Goal: Information Seeking & Learning: Compare options

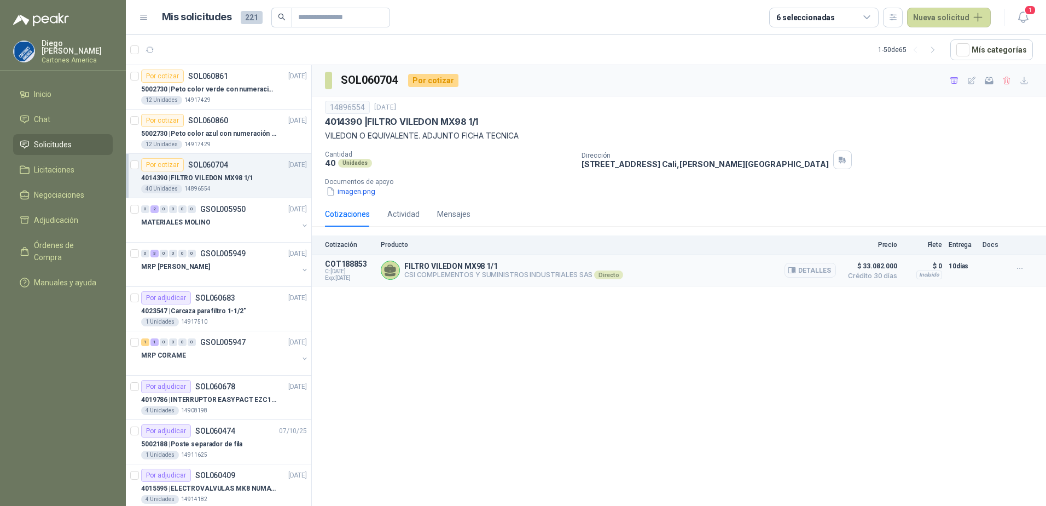
click at [490, 270] on p "FILTRO VILEDON MX98 1/1" at bounding box center [513, 266] width 219 height 9
click at [232, 105] on article "Por cotizar SOL060861 [DATE] 5002730 | Peto color verde con numeración de 3 al …" at bounding box center [219, 87] width 186 height 44
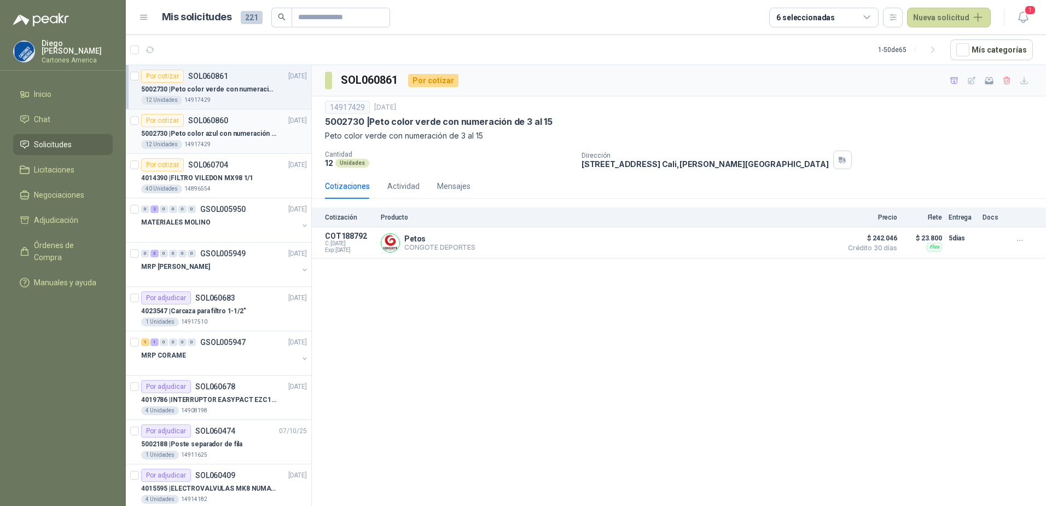
click at [241, 127] on div "5002730 | Peto color azul con numeración de 3 al 15" at bounding box center [224, 133] width 166 height 13
click at [230, 162] on div "Por cotizar SOL060704 14/10/25" at bounding box center [224, 164] width 166 height 13
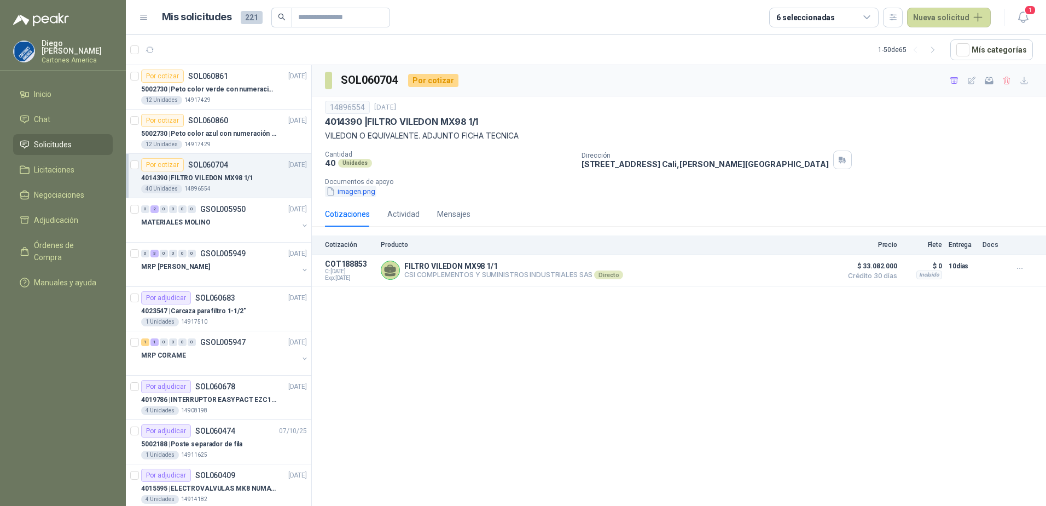
click at [362, 193] on button "imagen.png" at bounding box center [350, 191] width 51 height 11
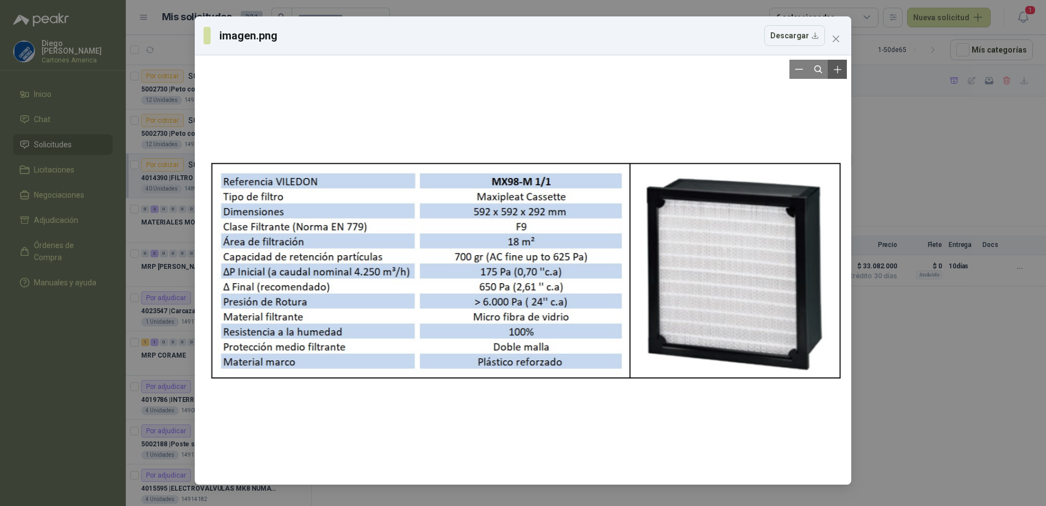
click at [842, 73] on icon "Zoom in" at bounding box center [837, 69] width 11 height 11
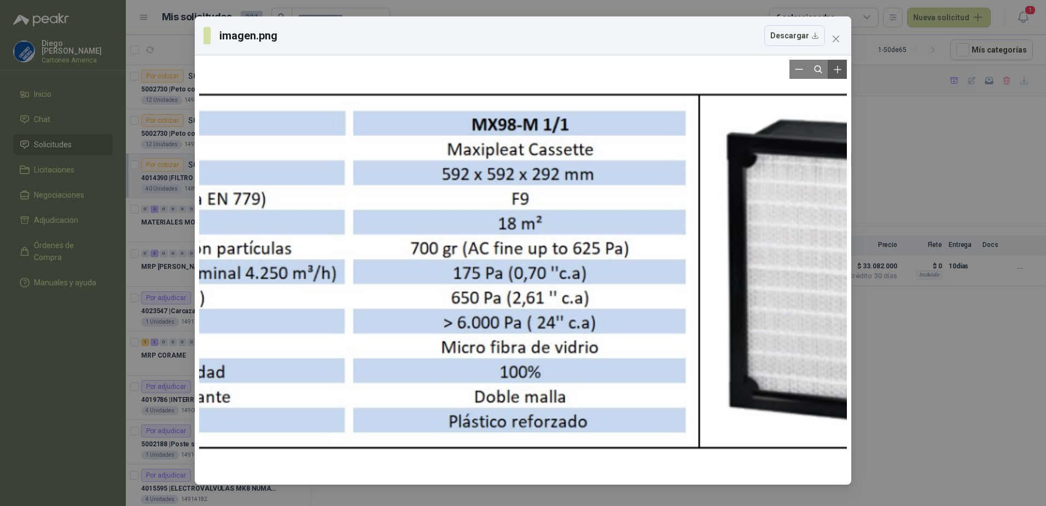
click at [842, 73] on icon "Zoom in" at bounding box center [837, 69] width 11 height 11
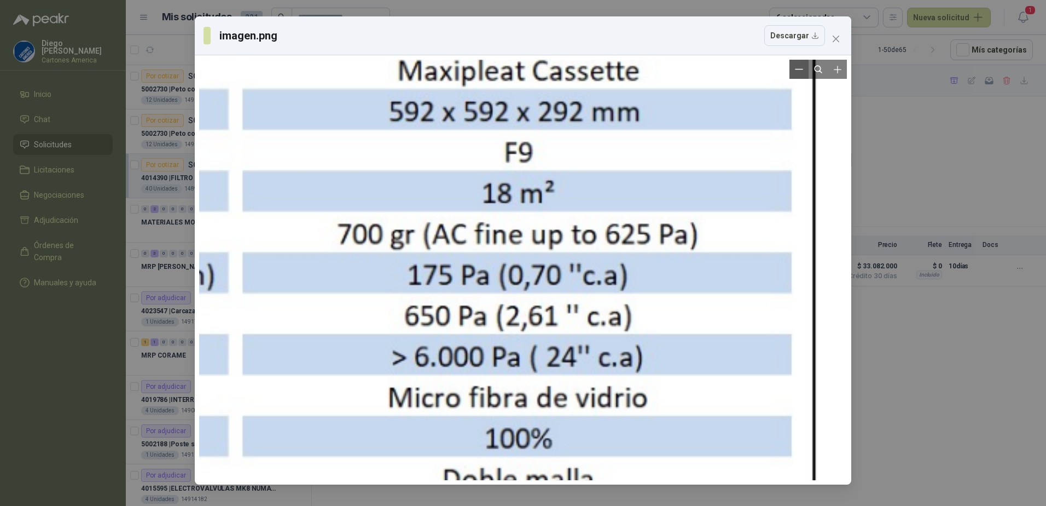
click at [801, 68] on icon "Zoom out" at bounding box center [799, 69] width 8 height 8
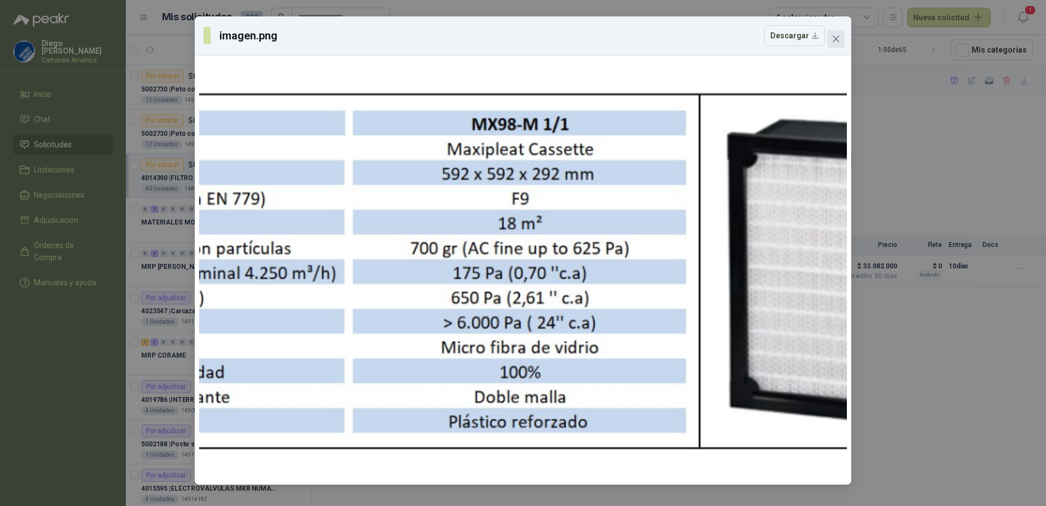
click at [841, 40] on span "Close" at bounding box center [837, 38] width 18 height 9
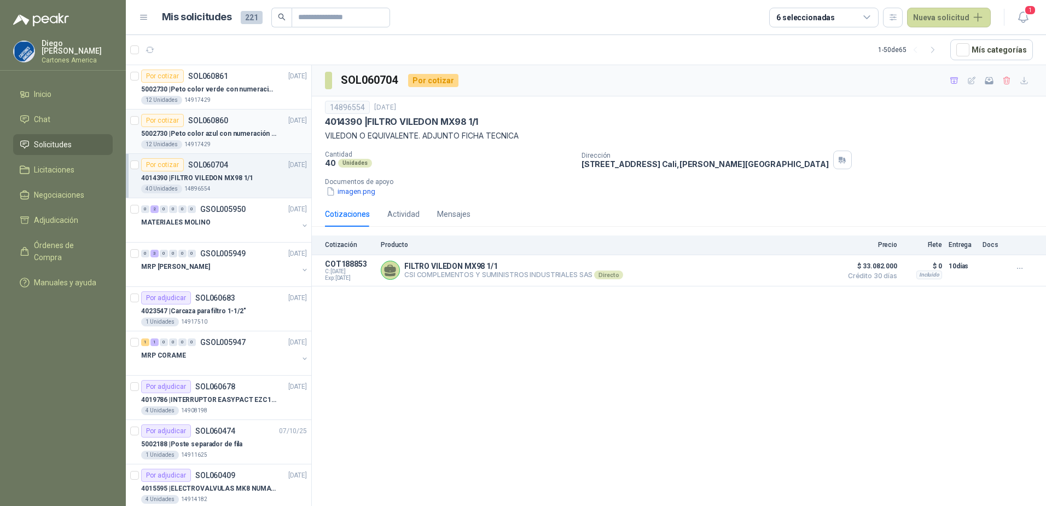
click at [194, 141] on p "14917429" at bounding box center [197, 144] width 26 height 9
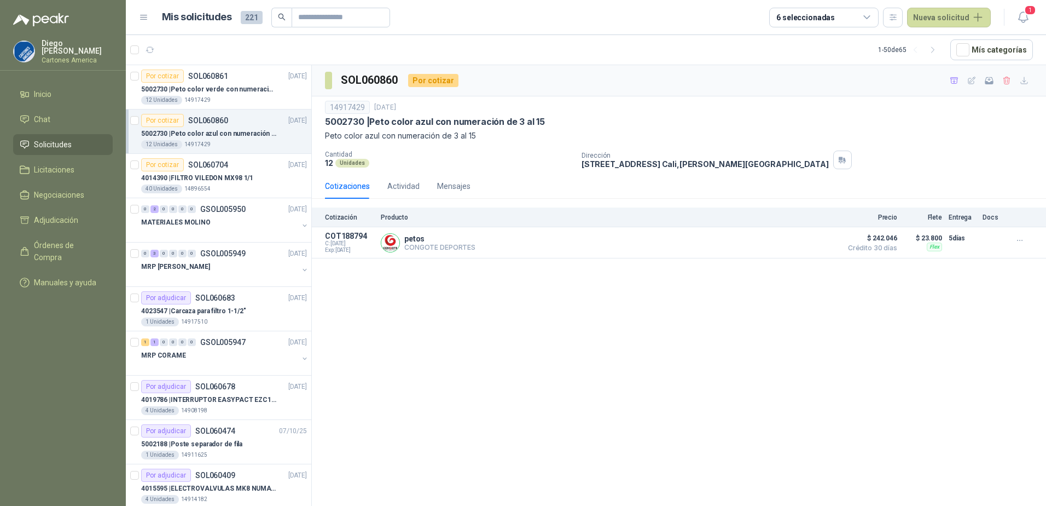
click at [209, 111] on article "Por cotizar SOL060860 [DATE] 5002730 | Peto color azul con numeración de 3 al 1…" at bounding box center [219, 131] width 186 height 44
click at [225, 94] on p "5002730 | Peto color verde con numeración de 3 al 15" at bounding box center [209, 89] width 136 height 10
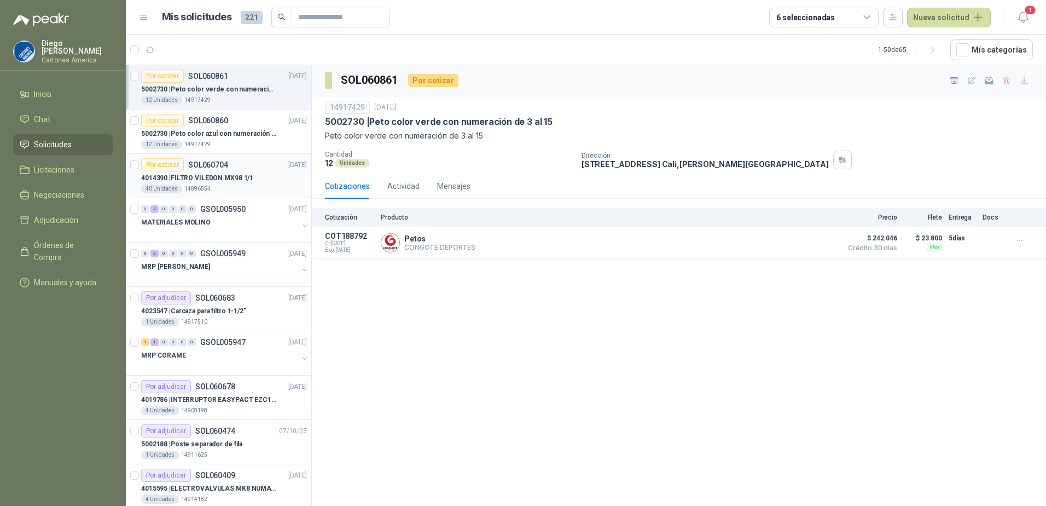
click at [229, 183] on p "4014390 | FILTRO VILEDON MX98 1/1" at bounding box center [197, 178] width 112 height 10
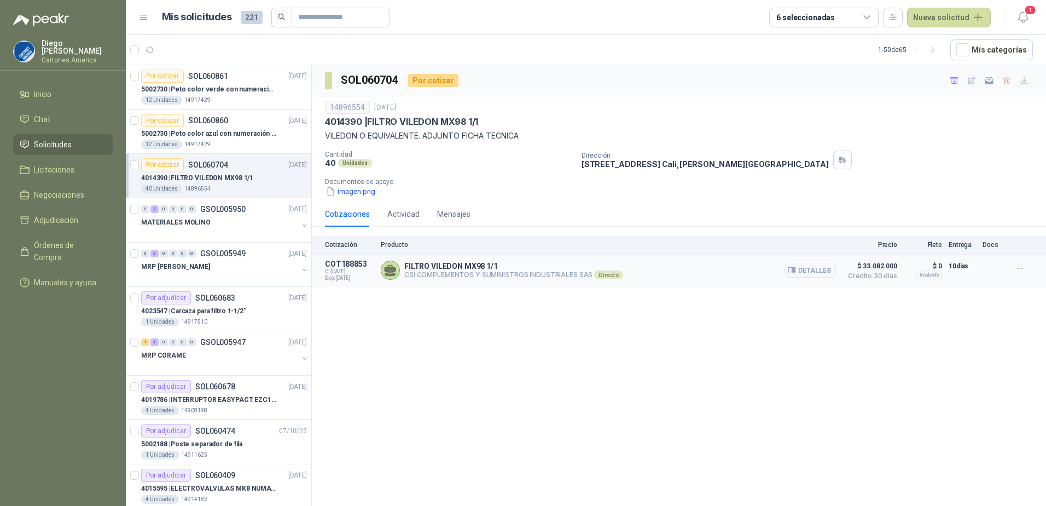
click at [466, 273] on p "CSI COMPLEMENTOS Y SUMINISTROS INDUSTRIALES SAS Directo" at bounding box center [513, 274] width 219 height 9
click at [200, 130] on p "5002730 | Peto color azul con numeración de 3 al 15" at bounding box center [209, 134] width 136 height 10
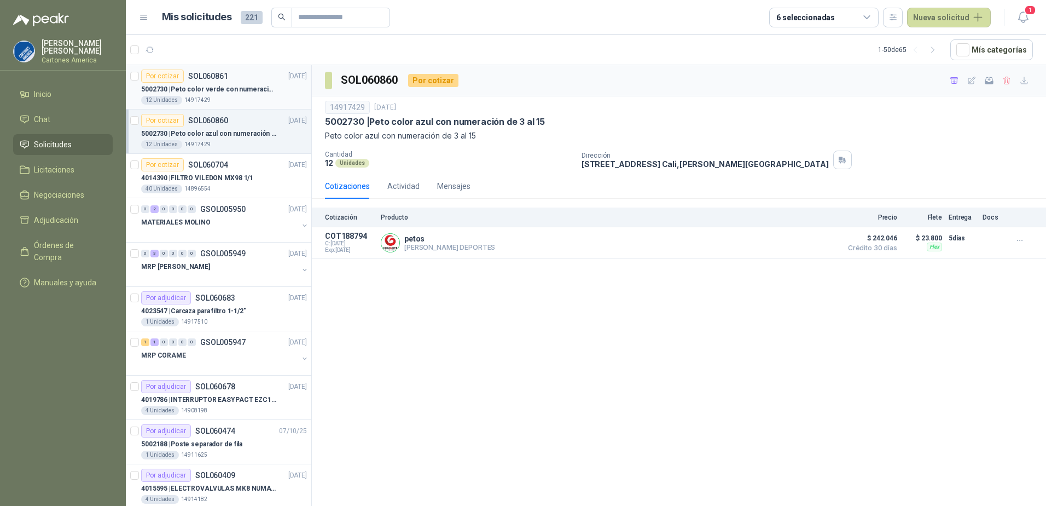
click at [229, 88] on p "5002730 | Peto color verde con numeración de 3 al 15" at bounding box center [209, 89] width 136 height 10
click at [244, 126] on div "Por cotizar SOL060860 15/10/25" at bounding box center [224, 120] width 166 height 13
click at [242, 183] on div "4014390 | FILTRO VILEDON MX98 1/1" at bounding box center [224, 177] width 166 height 13
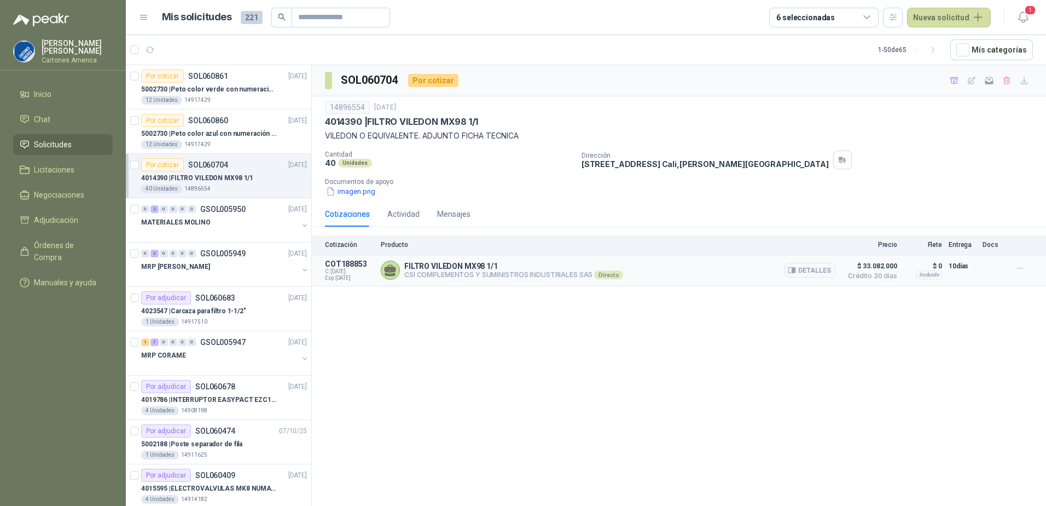
click at [453, 267] on p "FILTRO VILEDON MX98 1/1" at bounding box center [513, 266] width 219 height 9
click at [435, 276] on p "CSI COMPLEMENTOS Y SUMINISTROS INDUSTRIALES SAS Directo" at bounding box center [513, 274] width 219 height 9
click at [346, 267] on p "COT188853" at bounding box center [349, 263] width 49 height 9
click at [668, 278] on div "FILTRO VILEDON MX98 1/1 CSI COMPLEMENTOS Y SUMINISTROS INDUSTRIALES SAS Directo…" at bounding box center [608, 270] width 455 height 22
click at [612, 276] on div "Directo" at bounding box center [608, 274] width 29 height 9
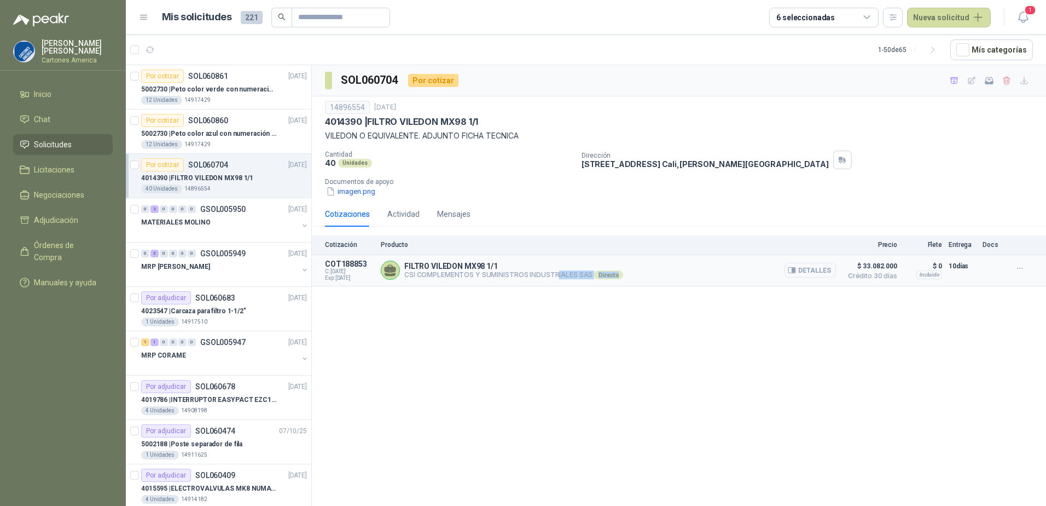
drag, startPoint x: 615, startPoint y: 277, endPoint x: 554, endPoint y: 279, distance: 61.3
click at [554, 279] on p "CSI COMPLEMENTOS Y SUMINISTROS INDUSTRIALES SAS Directo" at bounding box center [513, 274] width 219 height 9
click at [426, 351] on div "SOL060704 Por cotizar 14896554 14 oct, 2025 4014390 | FILTRO VILEDON MX98 1/1 V…" at bounding box center [679, 287] width 734 height 444
click at [258, 137] on p "5002730 | Peto color azul con numeración de 3 al 15" at bounding box center [209, 134] width 136 height 10
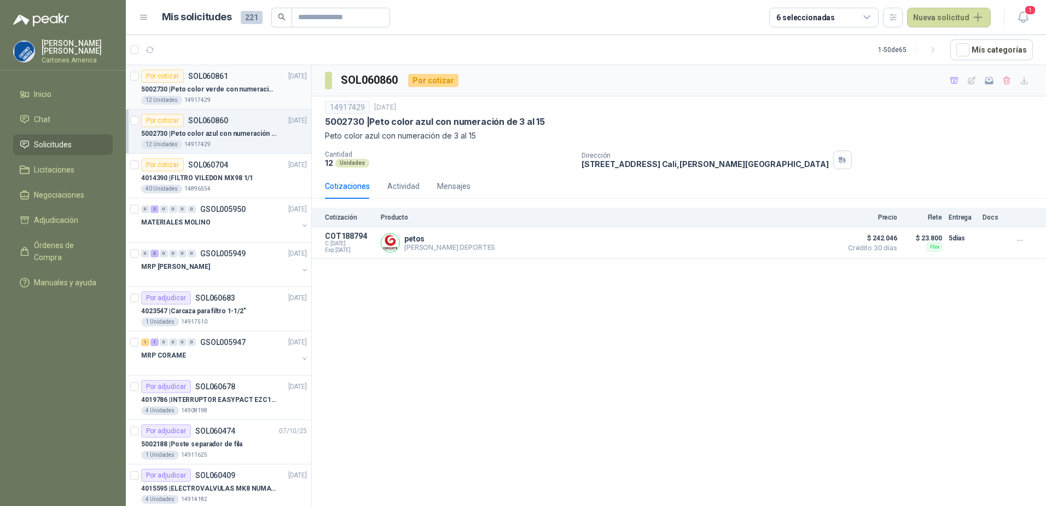
click at [238, 95] on div "5002730 | Peto color verde con numeración de 3 al 15" at bounding box center [224, 89] width 166 height 13
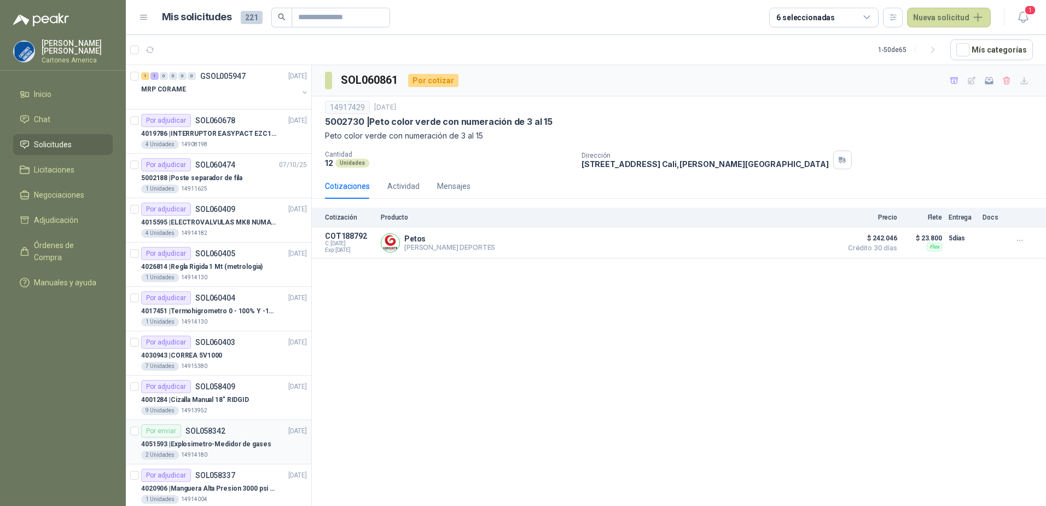
scroll to position [328, 0]
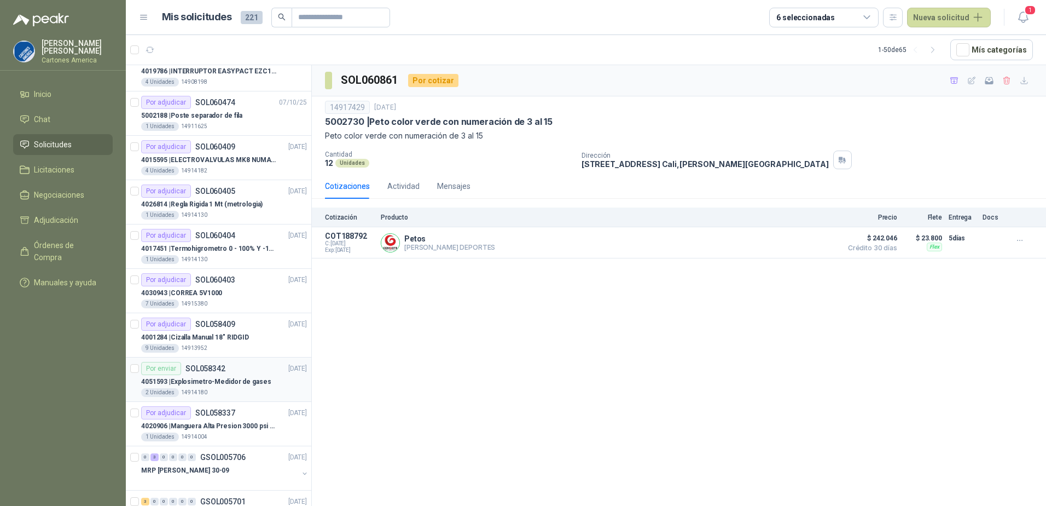
click at [217, 373] on div "Por enviar SOL058342" at bounding box center [183, 368] width 84 height 13
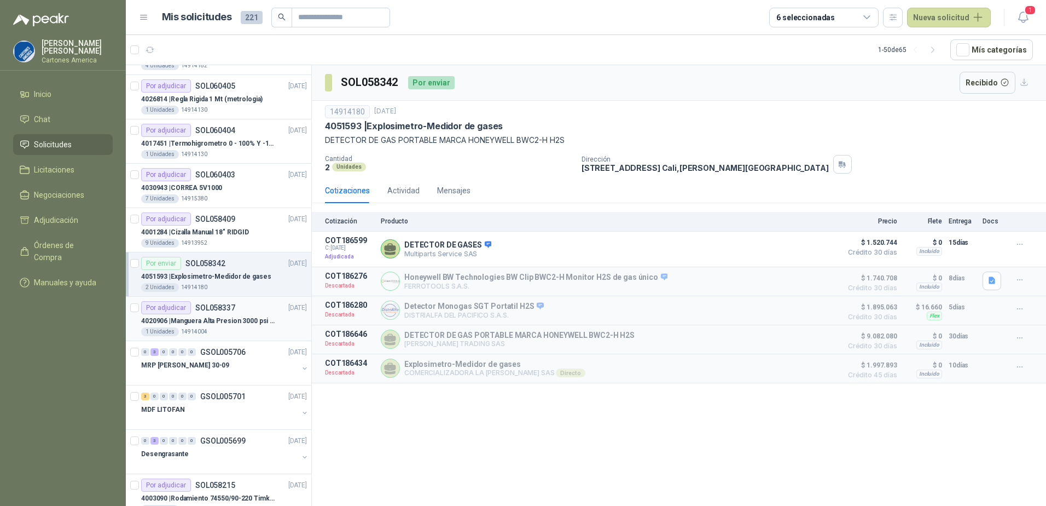
scroll to position [438, 0]
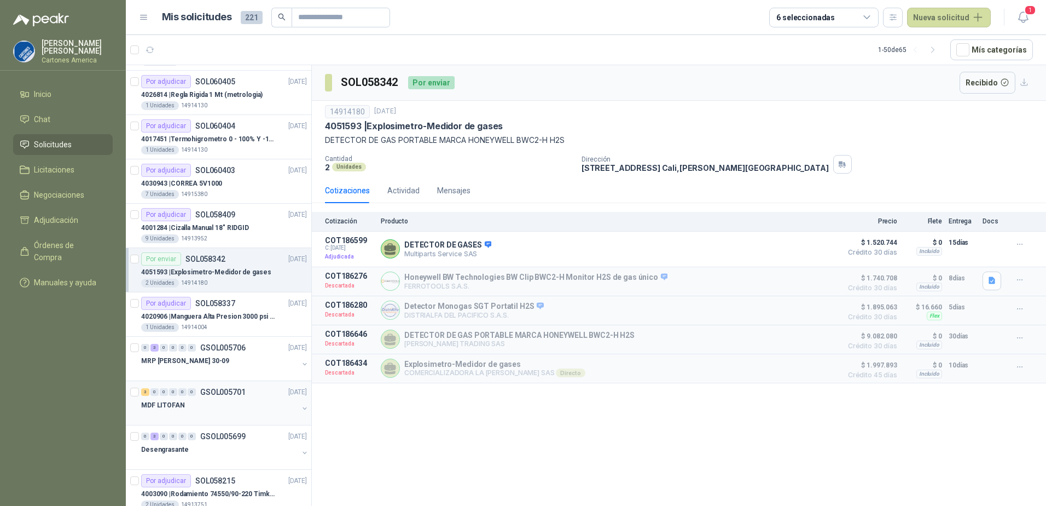
click at [216, 407] on div "MDF LITOFAN" at bounding box center [219, 404] width 157 height 13
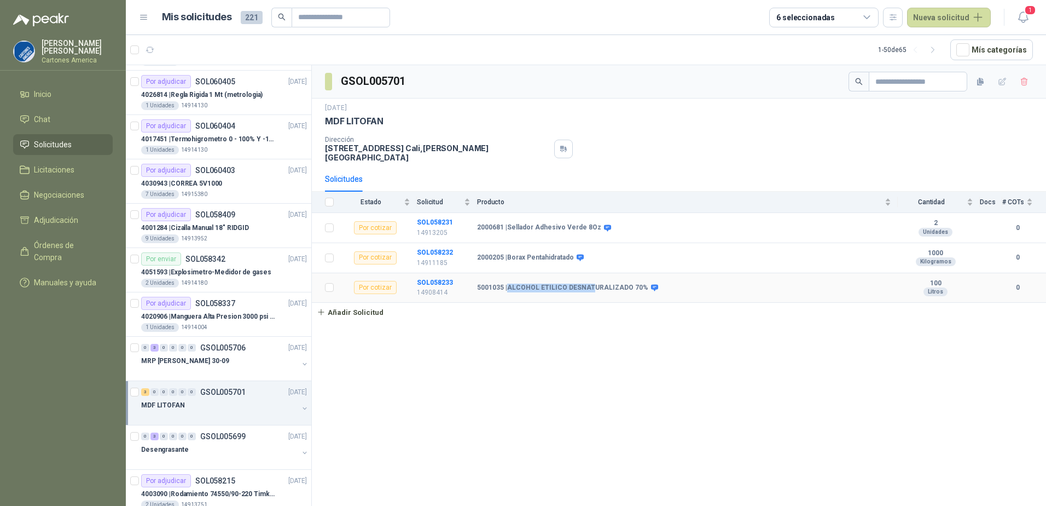
drag, startPoint x: 511, startPoint y: 275, endPoint x: 590, endPoint y: 283, distance: 79.8
click at [590, 283] on td "5001035 | ALCOHOL ETILICO DESNATURALIZADO 70%" at bounding box center [687, 288] width 421 height 30
click at [546, 352] on div "GSOL005701 30 sept, 2025 MDF LITOFAN Dirección Calle 56 No 1N - 41 Cali Cali , …" at bounding box center [679, 287] width 734 height 444
click at [431, 279] on b "SOL058233" at bounding box center [435, 283] width 36 height 8
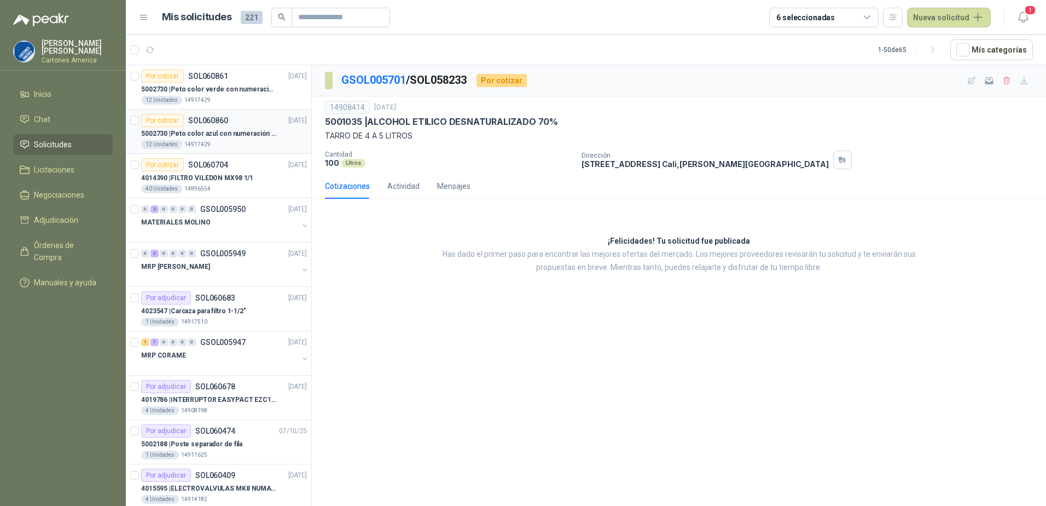
click at [229, 133] on p "5002730 | Peto color azul con numeración de 3 al 15" at bounding box center [209, 134] width 136 height 10
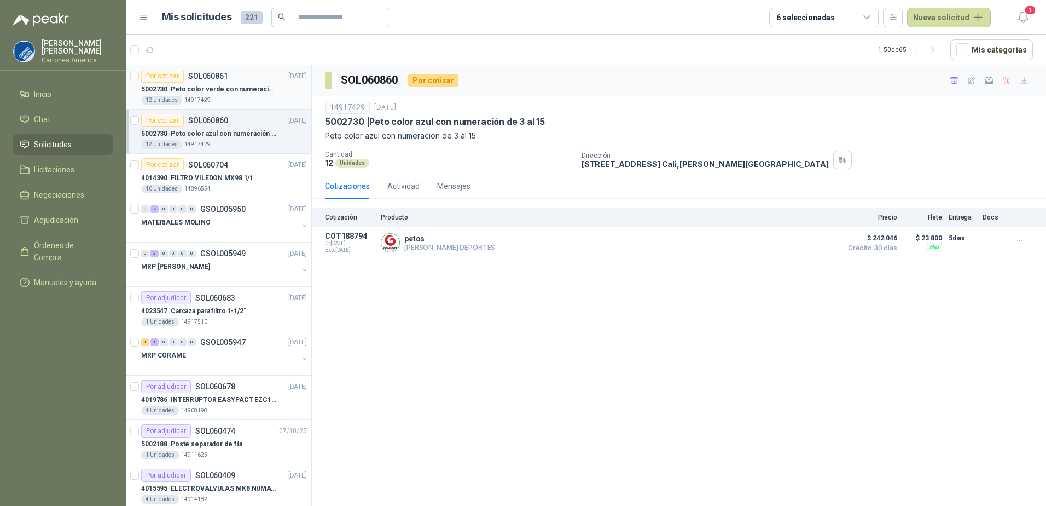
click at [238, 97] on div "12 Unidades 14917429" at bounding box center [224, 100] width 166 height 9
click at [447, 459] on div "SOL060861 Por cotizar 14917429 [DATE] 5002730 | Peto color verde con numeración…" at bounding box center [679, 287] width 734 height 444
click at [229, 145] on div "12 Unidades 14917429" at bounding box center [224, 144] width 166 height 9
click at [239, 180] on p "4014390 | FILTRO VILEDON MX98 1/1" at bounding box center [197, 178] width 112 height 10
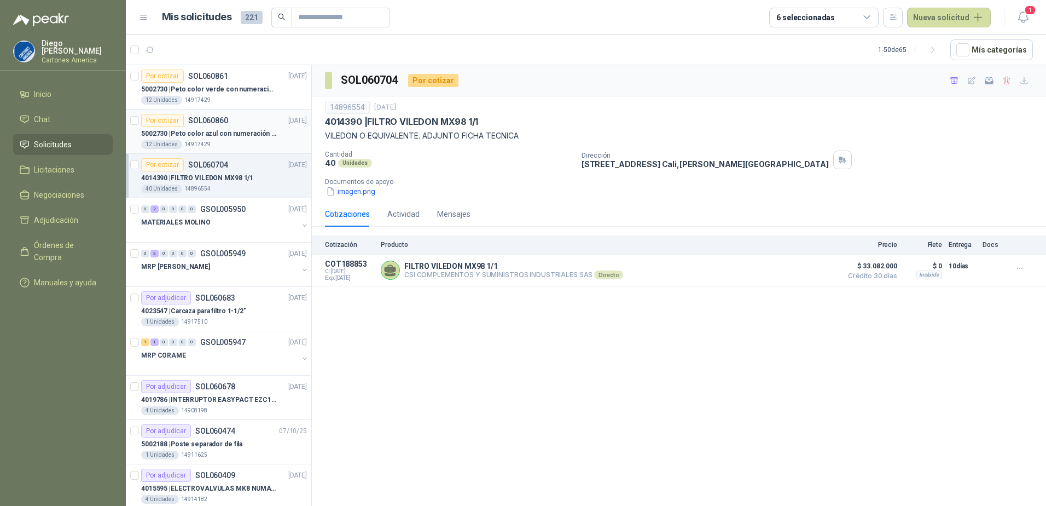
click at [240, 152] on article "Por cotizar SOL060860 [DATE] 5002730 | Peto color azul con numeración de 3 al 1…" at bounding box center [219, 131] width 186 height 44
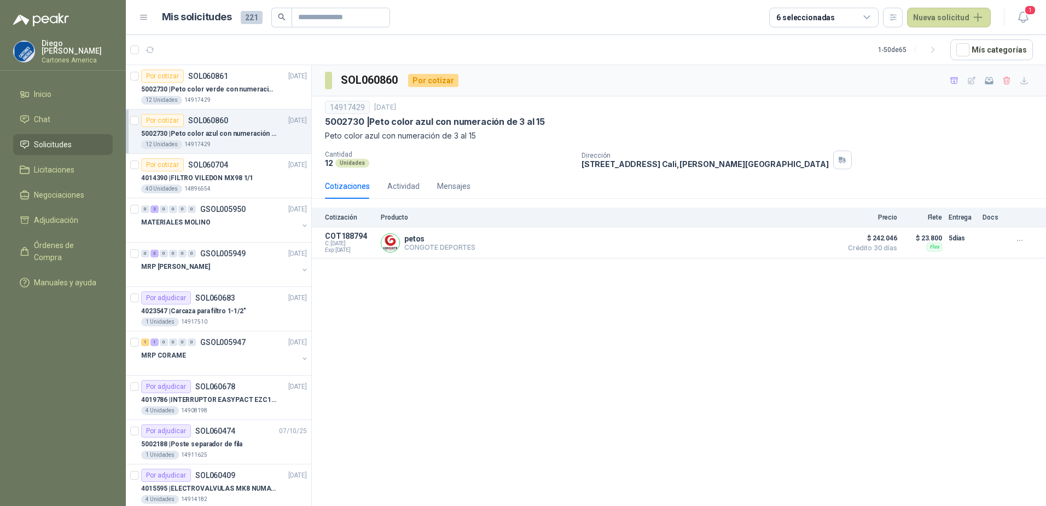
click at [209, 112] on article "Por cotizar SOL060860 15/10/25 5002730 | Peto color azul con numeración de 3 al…" at bounding box center [219, 131] width 186 height 44
click at [230, 95] on div "5002730 | Peto color verde con numeración de 3 al 15 12 Unidades 14917429" at bounding box center [224, 94] width 166 height 22
click at [221, 141] on div "12 Unidades 14917429" at bounding box center [224, 144] width 166 height 9
click at [245, 103] on div "12 Unidades 14917429" at bounding box center [224, 100] width 166 height 9
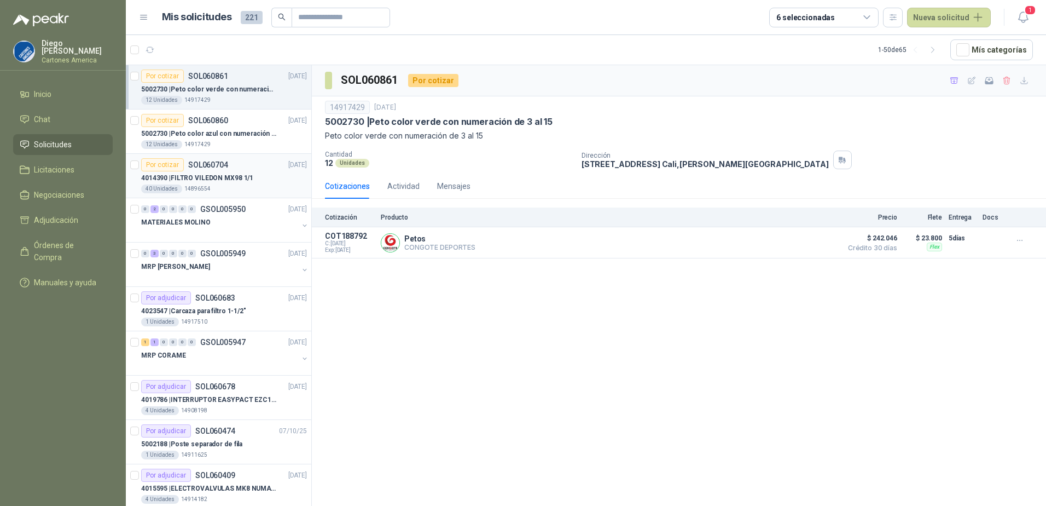
click at [234, 176] on p "4014390 | FILTRO VILEDON MX98 1/1" at bounding box center [197, 178] width 112 height 10
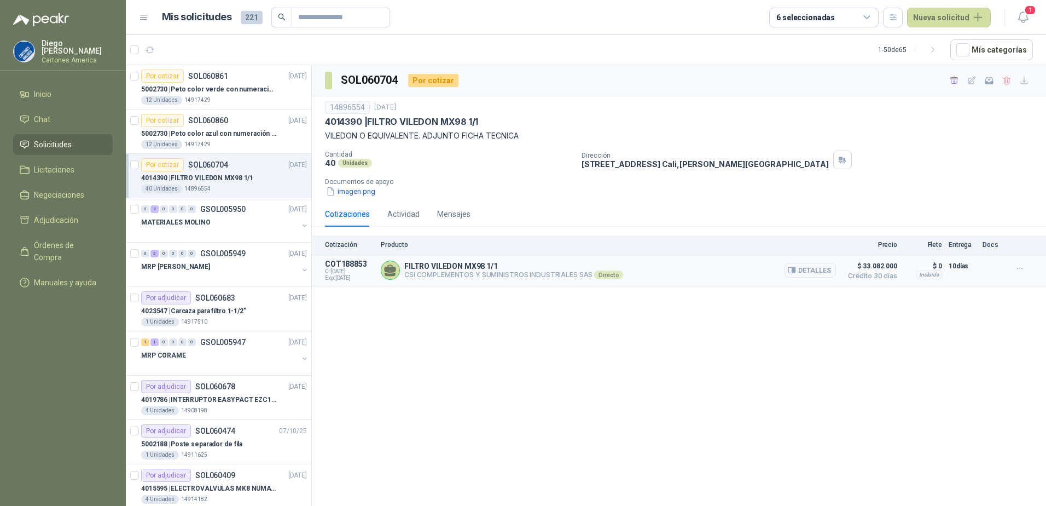
click at [468, 279] on p "CSI COMPLEMENTOS Y SUMINISTROS INDUSTRIALES SAS Directo" at bounding box center [513, 274] width 219 height 9
click at [453, 271] on p "CSI COMPLEMENTOS Y SUMINISTROS INDUSTRIALES SAS Directo" at bounding box center [513, 274] width 219 height 9
drag, startPoint x: 401, startPoint y: 264, endPoint x: 536, endPoint y: 262, distance: 134.6
click at [536, 262] on div "FILTRO VILEDON MX98 1/1 CSI COMPLEMENTOS Y SUMINISTROS INDUSTRIALES SAS Directo…" at bounding box center [608, 270] width 455 height 22
drag, startPoint x: 536, startPoint y: 262, endPoint x: 403, endPoint y: 274, distance: 133.5
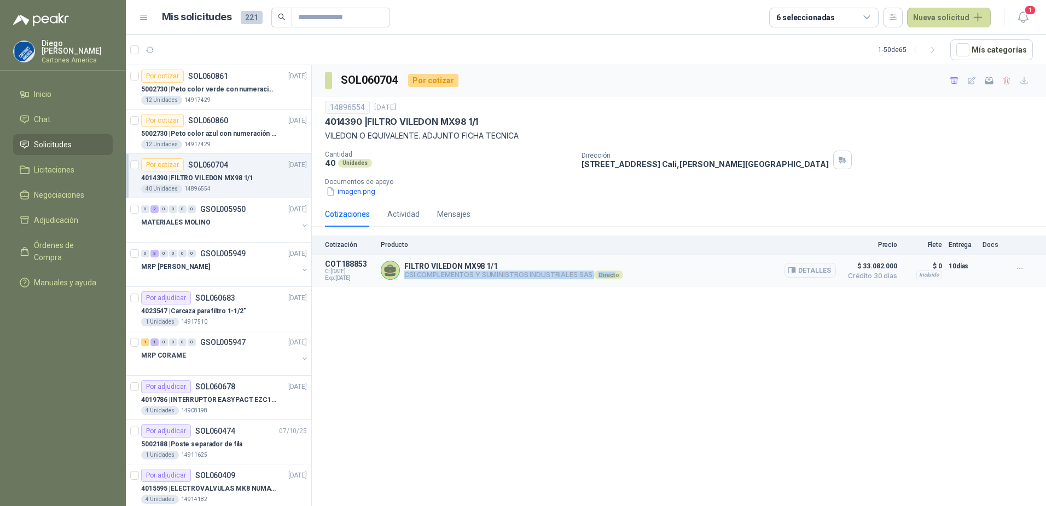
click at [403, 274] on div "FILTRO VILEDON MX98 1/1 CSI COMPLEMENTOS Y SUMINISTROS INDUSTRIALES SAS Directo…" at bounding box center [608, 270] width 455 height 22
drag, startPoint x: 403, startPoint y: 274, endPoint x: 815, endPoint y: 390, distance: 428.1
click at [815, 390] on div "SOL060704 Por cotizar 14896554 14 oct, 2025 4014390 | FILTRO VILEDON MX98 1/1 V…" at bounding box center [679, 287] width 734 height 444
click at [801, 270] on button "Detalles" at bounding box center [810, 270] width 51 height 15
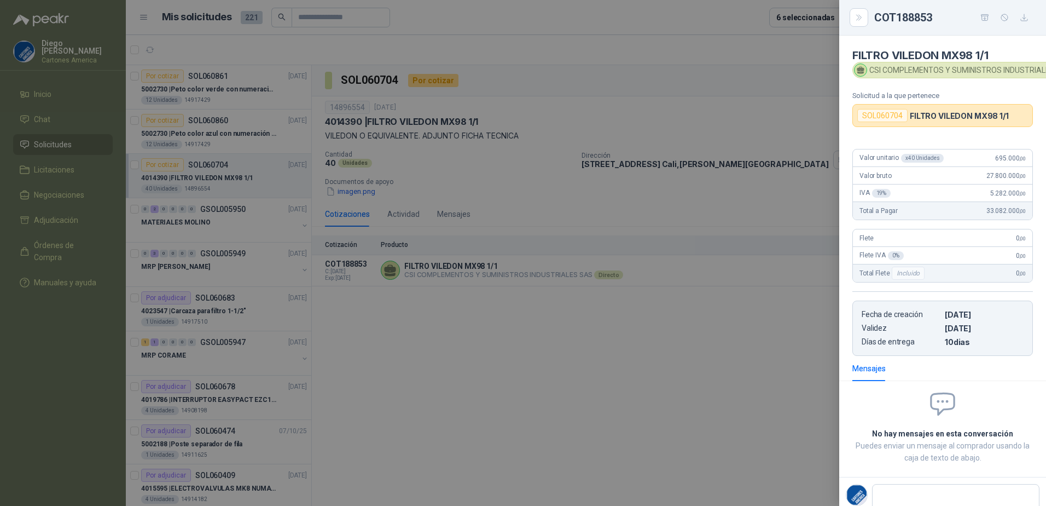
scroll to position [40, 0]
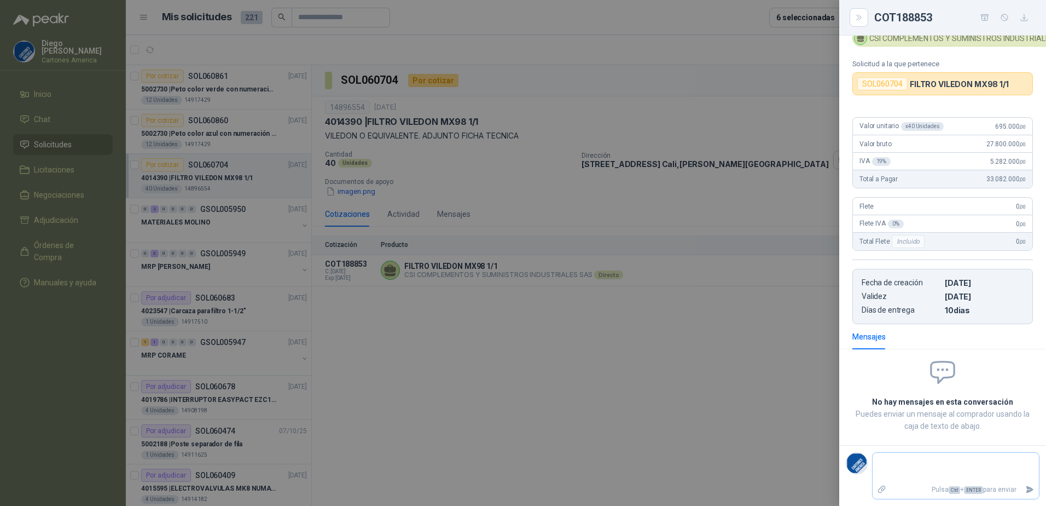
click at [887, 455] on textarea at bounding box center [956, 467] width 166 height 25
click at [534, 466] on div at bounding box center [523, 253] width 1046 height 506
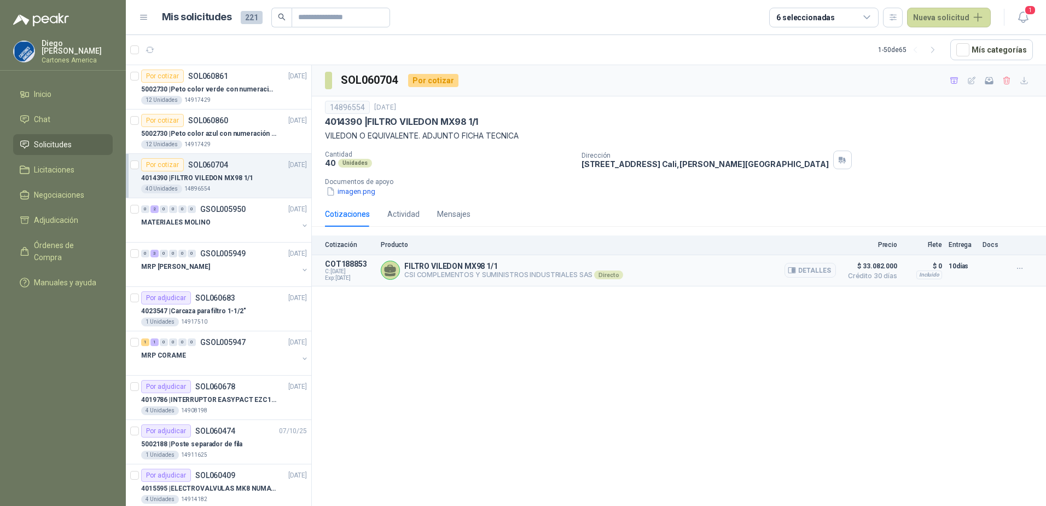
click at [522, 273] on p "CSI COMPLEMENTOS Y SUMINISTROS INDUSTRIALES SAS Directo" at bounding box center [513, 274] width 219 height 9
click at [815, 275] on button "Detalles" at bounding box center [810, 270] width 51 height 15
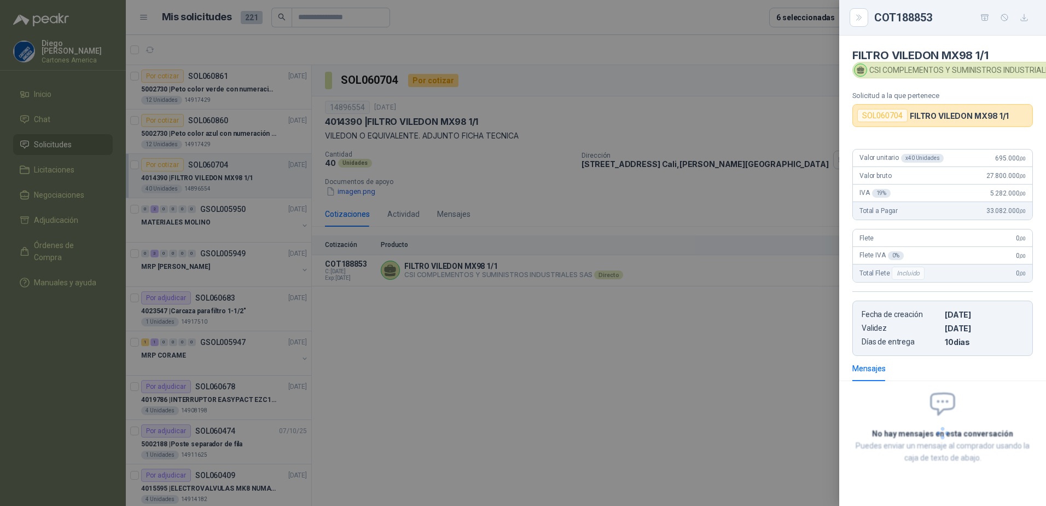
scroll to position [1, 0]
click at [572, 456] on div at bounding box center [523, 253] width 1046 height 506
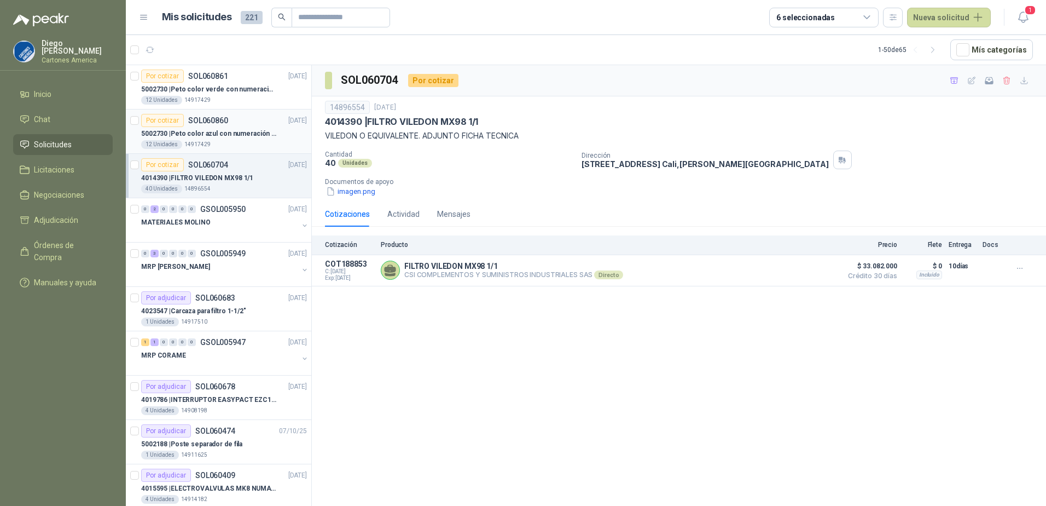
click at [223, 141] on div "12 Unidades 14917429" at bounding box center [224, 144] width 166 height 9
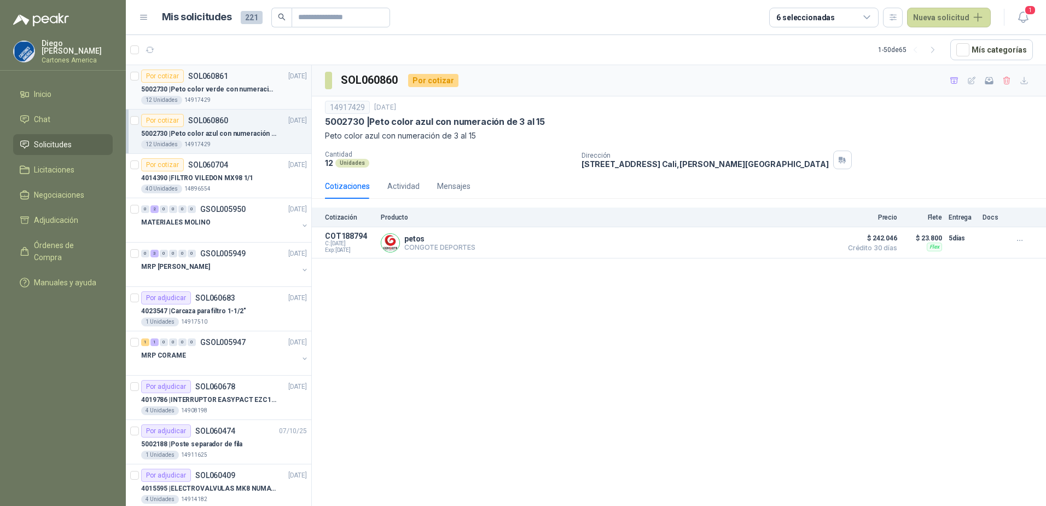
click at [205, 72] on p "SOL060861" at bounding box center [208, 76] width 40 height 8
click at [248, 125] on div "Por cotizar SOL060860 15/10/25" at bounding box center [224, 120] width 166 height 13
click at [227, 170] on div "Por cotizar SOL060704" at bounding box center [184, 164] width 87 height 13
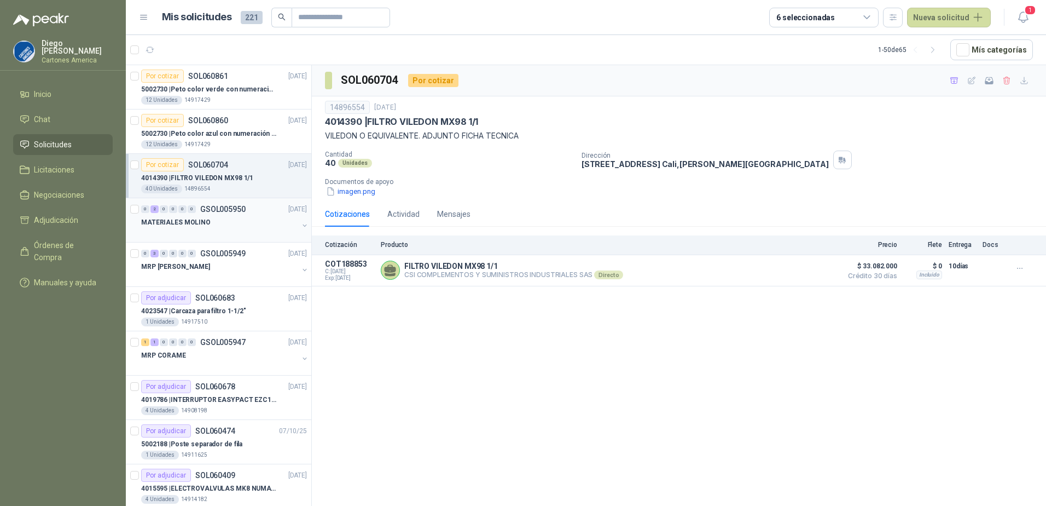
click at [223, 215] on div "0 2 0 0 0 0 GSOL005950 10/10/25" at bounding box center [225, 208] width 168 height 13
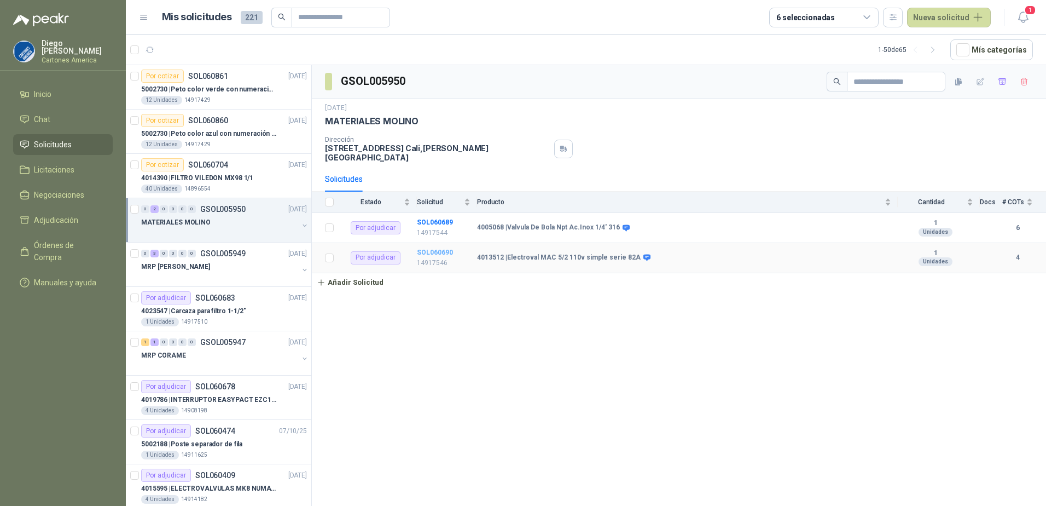
click at [431, 248] on b "SOL060690" at bounding box center [435, 252] width 36 height 8
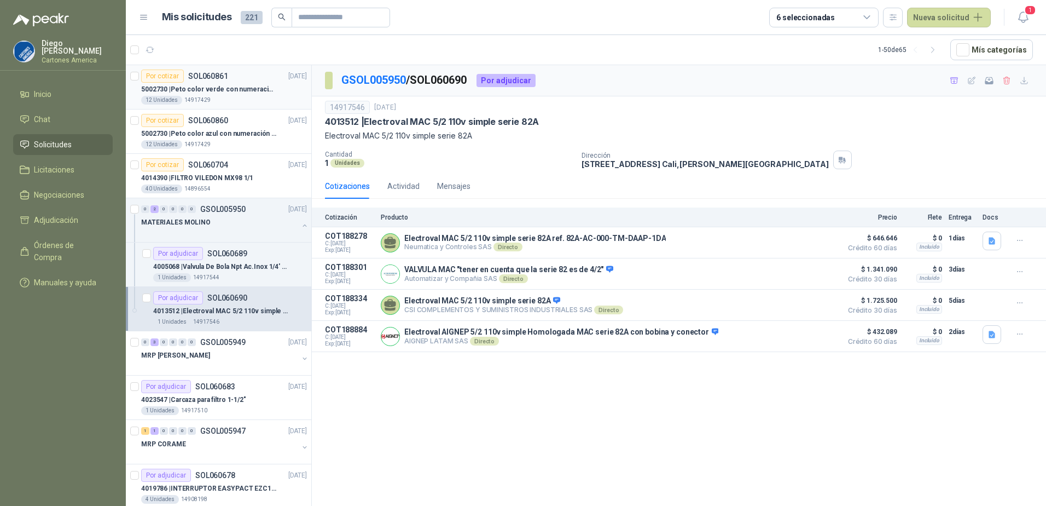
click at [254, 90] on p "5002730 | Peto color verde con numeración de 3 al 15" at bounding box center [209, 89] width 136 height 10
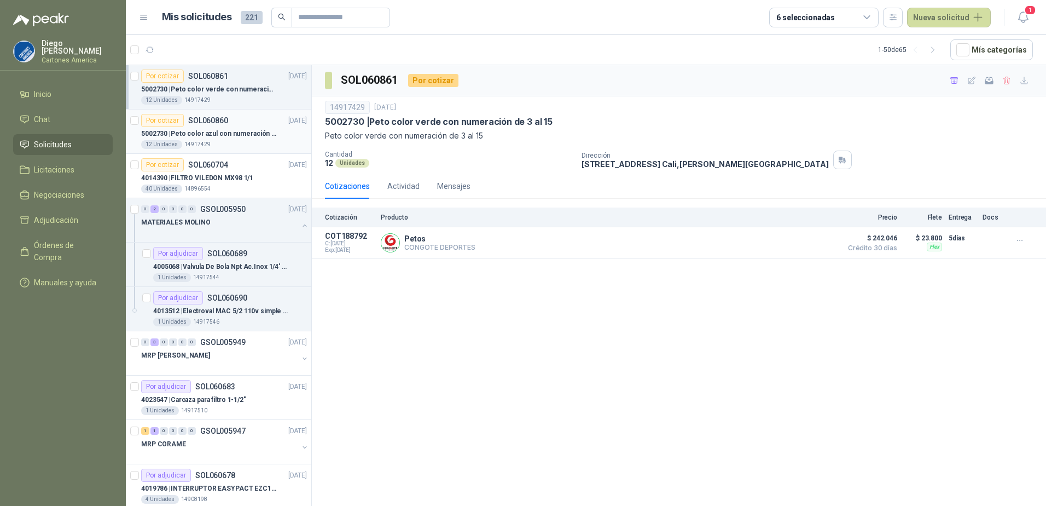
click at [246, 134] on p "5002730 | Peto color azul con numeración de 3 al 15" at bounding box center [209, 134] width 136 height 10
click at [228, 174] on p "4014390 | FILTRO VILEDON MX98 1/1" at bounding box center [197, 178] width 112 height 10
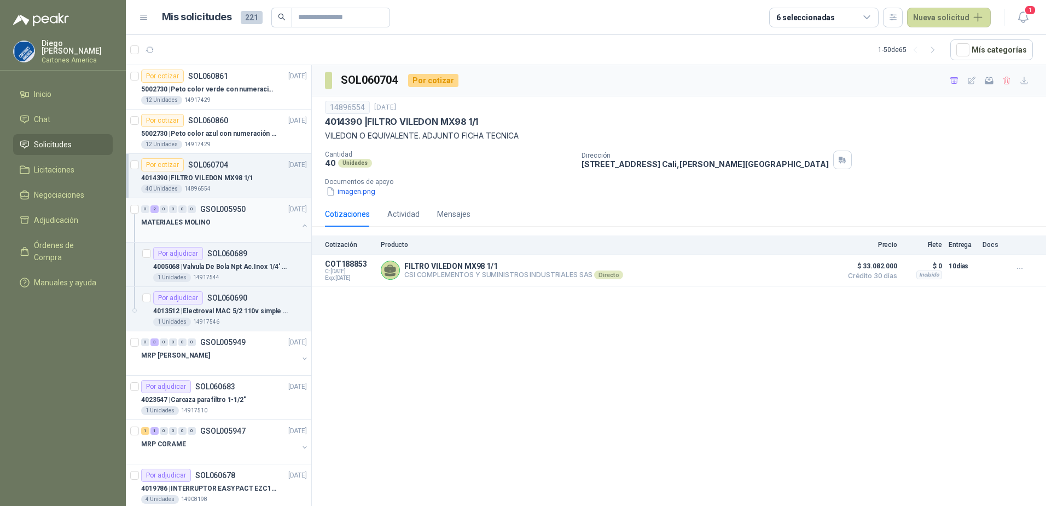
click at [300, 225] on button "button" at bounding box center [304, 225] width 9 height 9
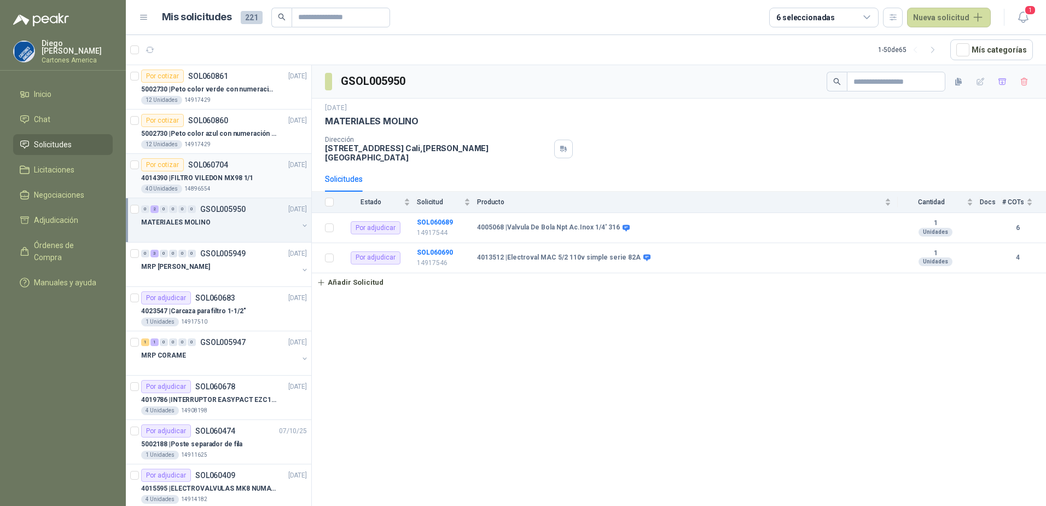
click at [270, 174] on div "4014390 | FILTRO VILEDON MX98 1/1" at bounding box center [224, 177] width 166 height 13
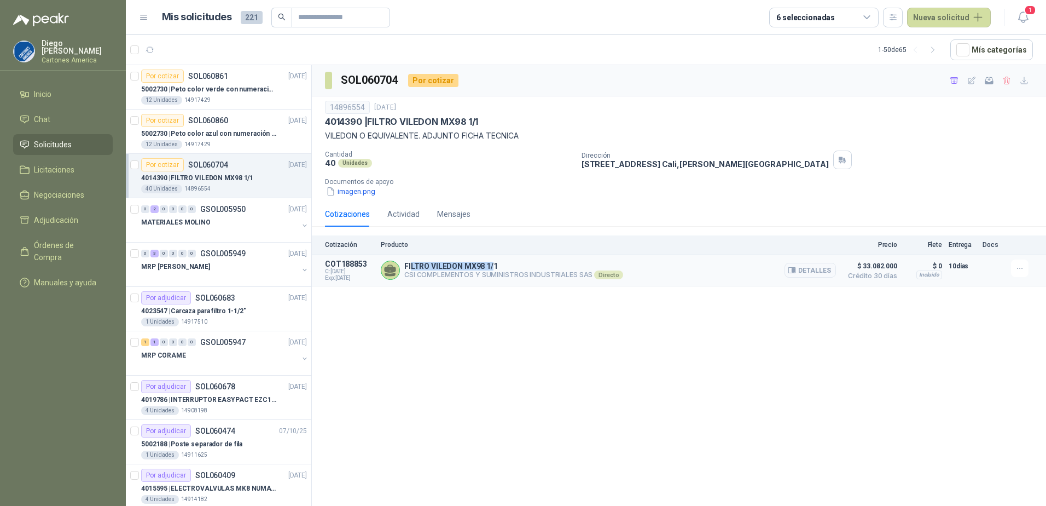
drag, startPoint x: 493, startPoint y: 265, endPoint x: 410, endPoint y: 261, distance: 82.7
click at [410, 262] on p "FILTRO VILEDON MX98 1/1" at bounding box center [513, 266] width 219 height 9
drag, startPoint x: 410, startPoint y: 261, endPoint x: 403, endPoint y: 266, distance: 8.7
click at [403, 266] on div "FILTRO VILEDON MX98 1/1 CSI COMPLEMENTOS Y SUMINISTROS INDUSTRIALES SAS Directo…" at bounding box center [608, 270] width 455 height 22
drag, startPoint x: 403, startPoint y: 266, endPoint x: 502, endPoint y: 294, distance: 102.4
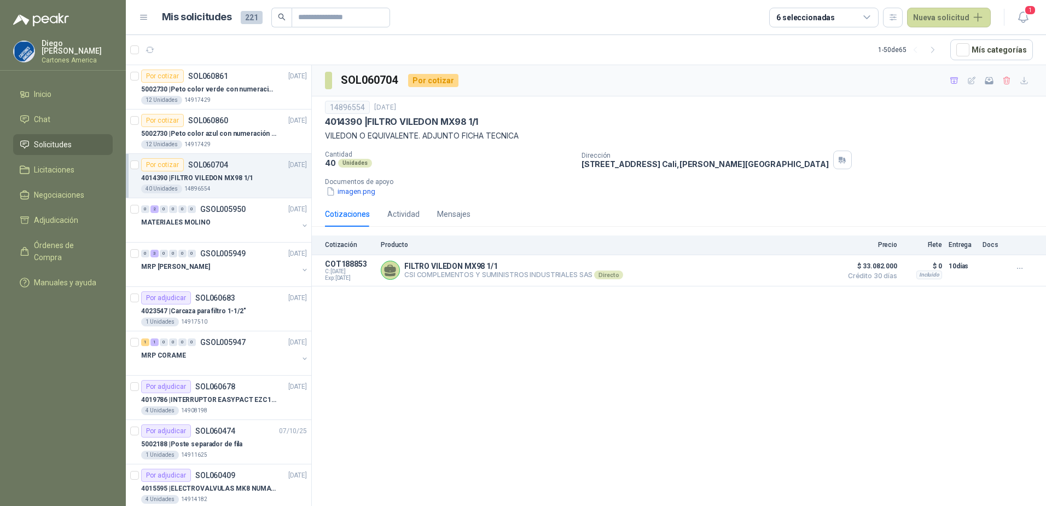
click at [502, 294] on div "SOL060704 Por cotizar 14896554 14 oct, 2025 4014390 | FILTRO VILEDON MX98 1/1 V…" at bounding box center [679, 287] width 734 height 444
click at [252, 141] on div "12 Unidades 14917429" at bounding box center [224, 144] width 166 height 9
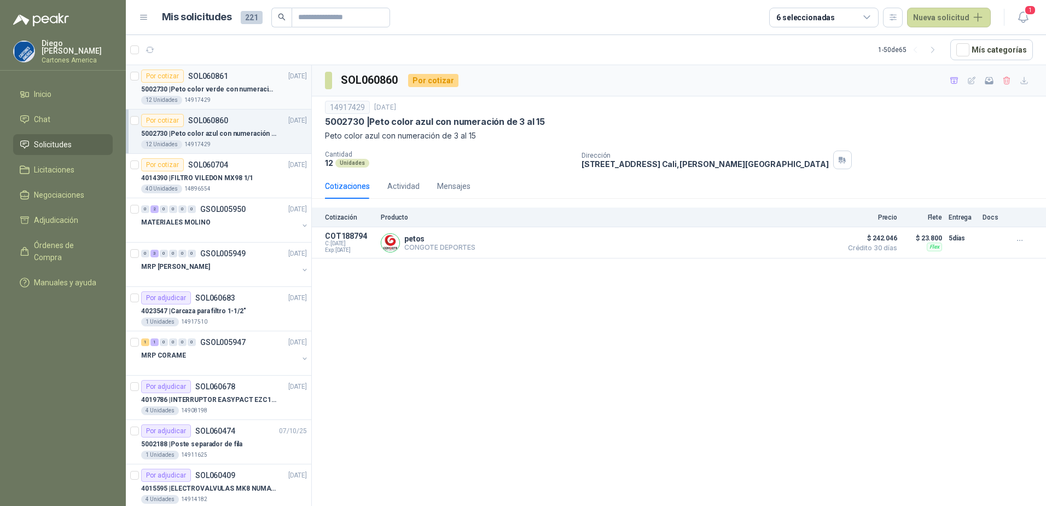
click at [238, 91] on p "5002730 | Peto color verde con numeración de 3 al 15" at bounding box center [209, 89] width 136 height 10
click at [229, 138] on p "5002730 | Peto color azul con numeración de 3 al 15" at bounding box center [209, 134] width 136 height 10
click at [235, 92] on p "5002730 | Peto color verde con numeración de 3 al 15" at bounding box center [209, 89] width 136 height 10
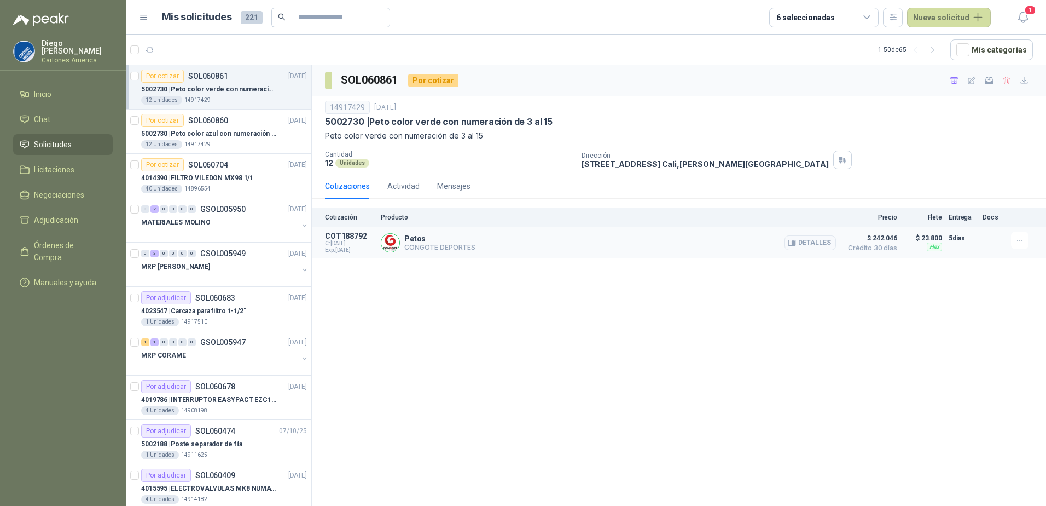
click at [414, 240] on p "Petos" at bounding box center [439, 238] width 71 height 9
click at [361, 238] on p "COT188792" at bounding box center [349, 236] width 49 height 9
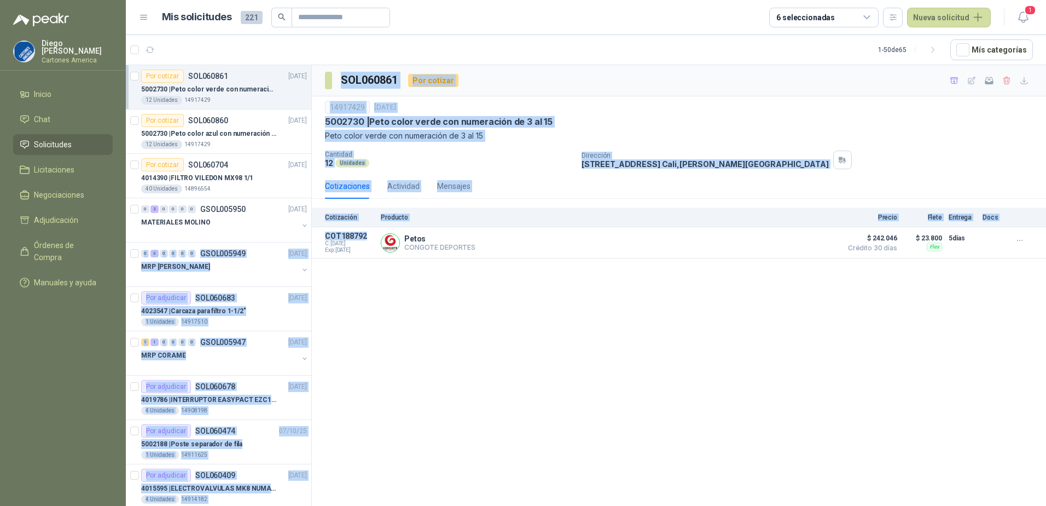
drag, startPoint x: 367, startPoint y: 234, endPoint x: 305, endPoint y: 229, distance: 62.1
click at [305, 229] on div "Por cotizar SOL060861 15/10/25 5002730 | Peto color verde con numeración de 3 a…" at bounding box center [586, 287] width 921 height 445
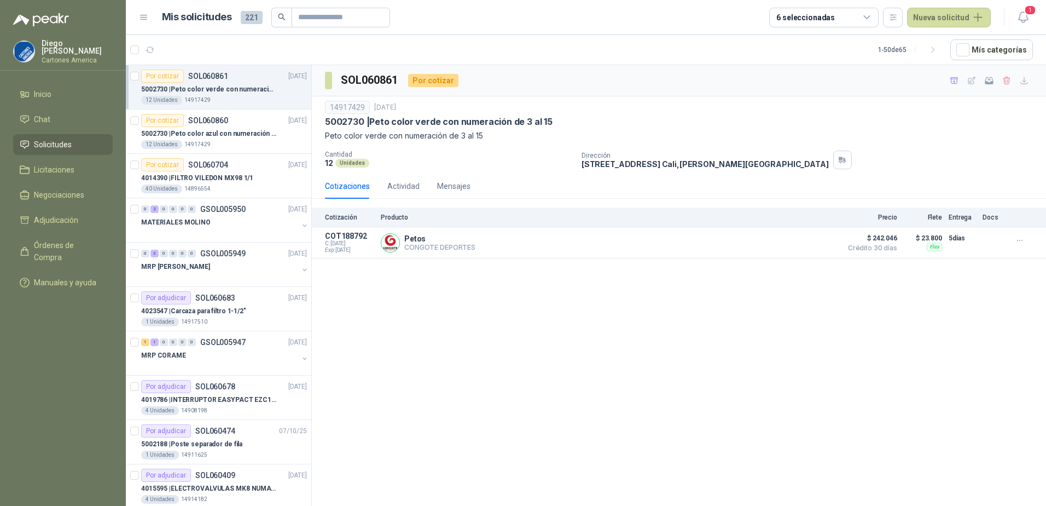
click at [402, 304] on div "SOL060861 Por cotizar 14917429 [DATE] 5002730 | Peto color verde con numeración…" at bounding box center [679, 287] width 734 height 444
click at [213, 173] on p "4014390 | FILTRO VILEDON MX98 1/1" at bounding box center [197, 178] width 112 height 10
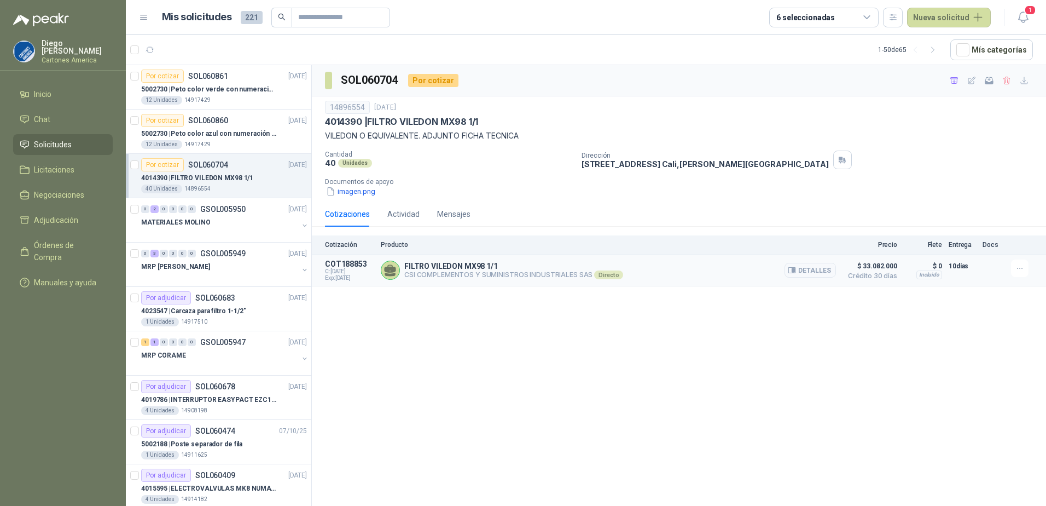
click at [436, 264] on p "FILTRO VILEDON MX98 1/1" at bounding box center [513, 266] width 219 height 9
click at [350, 270] on span "C: 15/10/2025" at bounding box center [349, 271] width 49 height 7
click at [624, 261] on div "FILTRO VILEDON MX98 1/1 CSI COMPLEMENTOS Y SUMINISTROS INDUSTRIALES SAS Directo…" at bounding box center [608, 270] width 455 height 22
drag, startPoint x: 551, startPoint y: 271, endPoint x: 404, endPoint y: 274, distance: 147.2
click at [404, 274] on div "FILTRO VILEDON MX98 1/1 CSI COMPLEMENTOS Y SUMINISTROS INDUSTRIALES SAS Directo…" at bounding box center [608, 270] width 455 height 22
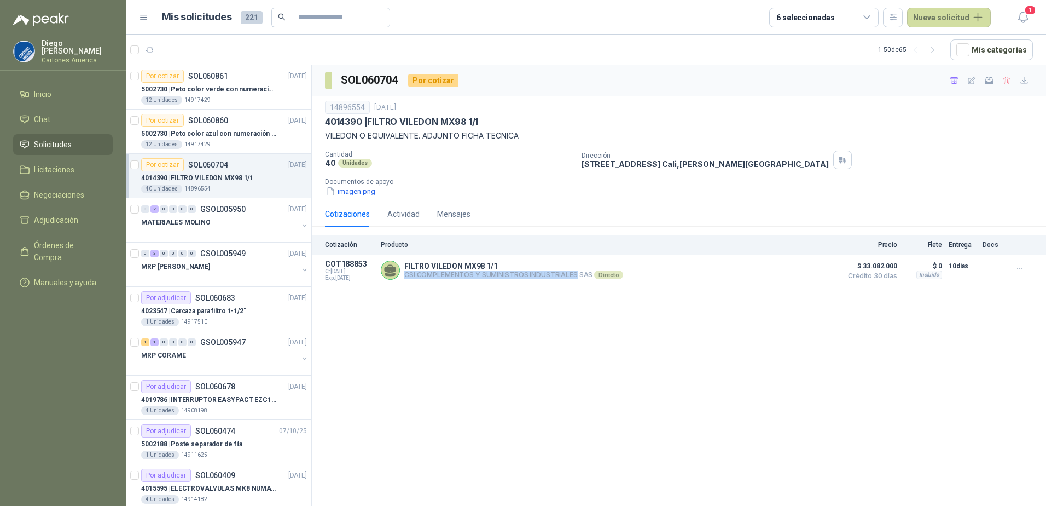
drag, startPoint x: 404, startPoint y: 274, endPoint x: 489, endPoint y: 338, distance: 106.0
click at [489, 338] on div "SOL060704 Por cotizar 14896554 14 oct, 2025 4014390 | FILTRO VILEDON MX98 1/1 V…" at bounding box center [679, 287] width 734 height 444
click at [823, 274] on button "Detalles" at bounding box center [810, 270] width 51 height 15
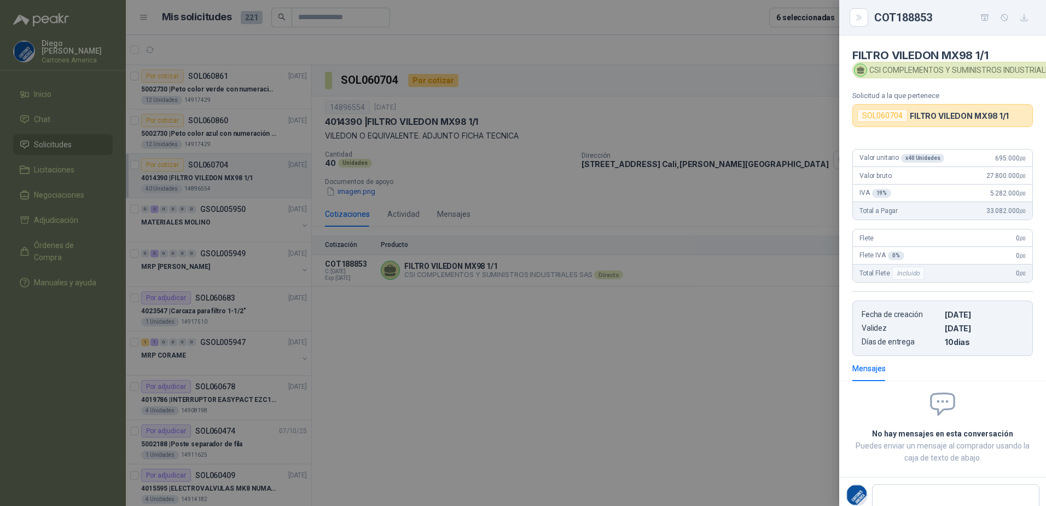
scroll to position [1, 0]
click at [623, 365] on div at bounding box center [523, 253] width 1046 height 506
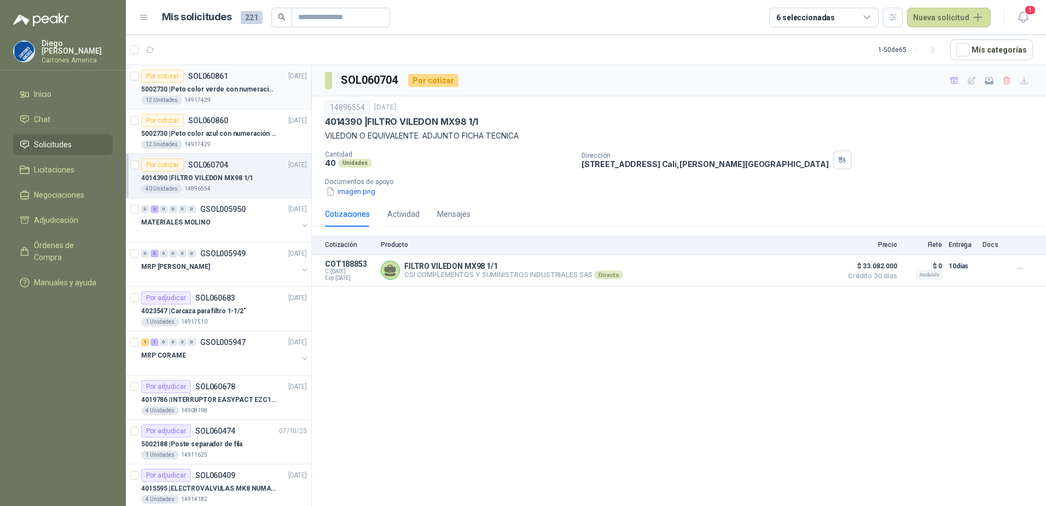
click at [263, 95] on div "5002730 | Peto color verde con numeración de 3 al 15" at bounding box center [224, 89] width 166 height 13
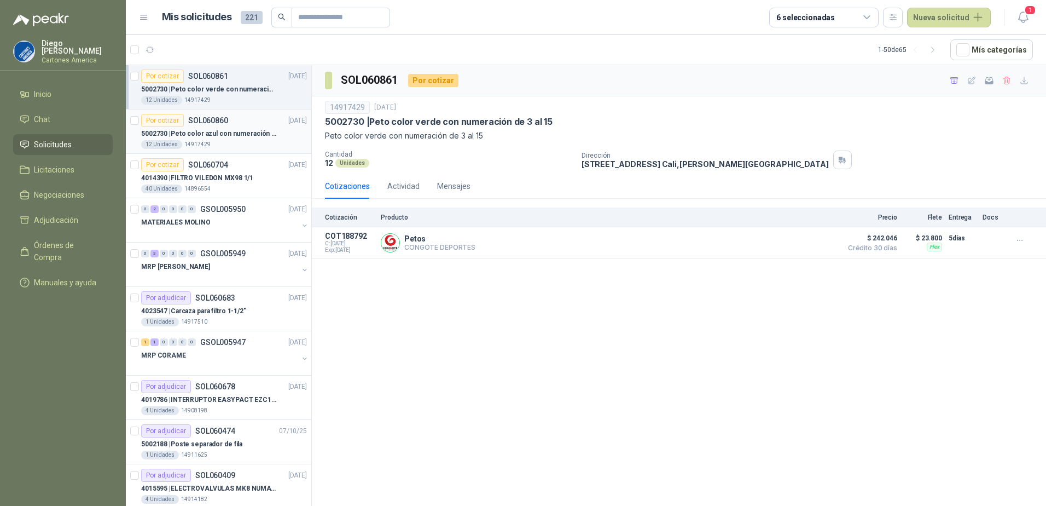
click at [258, 143] on div "12 Unidades 14917429" at bounding box center [224, 144] width 166 height 9
click at [253, 195] on article "Por cotizar SOL060704 14/10/25 4014390 | FILTRO VILEDON MX98 1/1 40 Unidades 14…" at bounding box center [219, 176] width 186 height 44
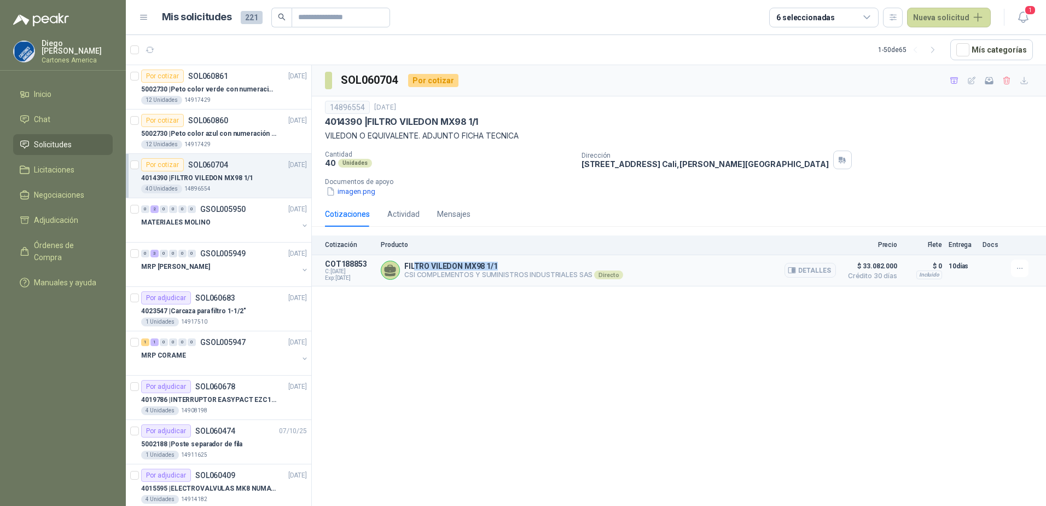
drag, startPoint x: 413, startPoint y: 267, endPoint x: 546, endPoint y: 270, distance: 133.0
click at [546, 270] on p "FILTRO VILEDON MX98 1/1" at bounding box center [513, 266] width 219 height 9
drag, startPoint x: 546, startPoint y: 270, endPoint x: 511, endPoint y: 291, distance: 41.0
click at [511, 291] on div "SOL060704 Por cotizar 14896554 14 oct, 2025 4014390 | FILTRO VILEDON MX98 1/1 V…" at bounding box center [679, 287] width 734 height 444
click at [418, 270] on p "CSI COMPLEMENTOS Y SUMINISTROS INDUSTRIALES SAS Directo" at bounding box center [513, 274] width 219 height 9
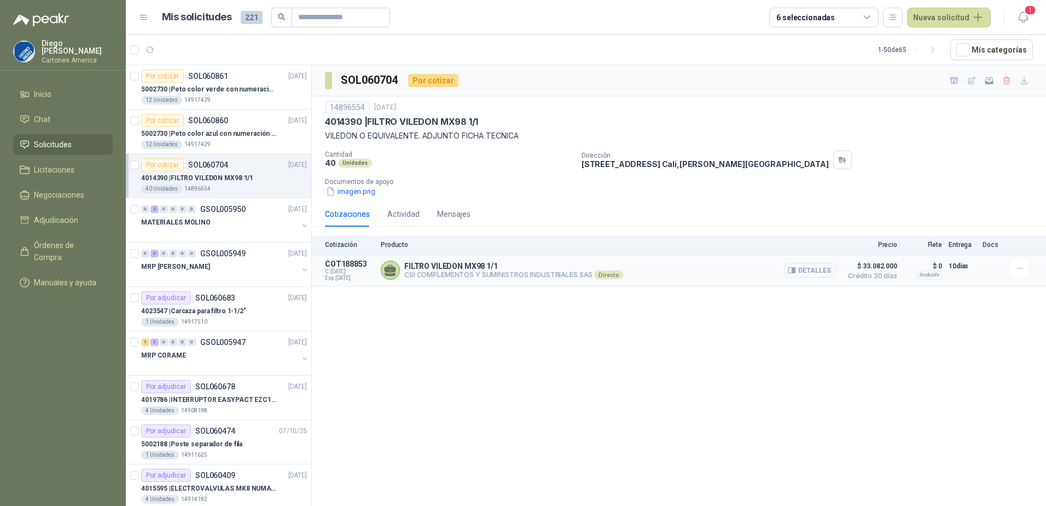
click at [420, 279] on p "CSI COMPLEMENTOS Y SUMINISTROS INDUSTRIALES SAS Directo" at bounding box center [513, 274] width 219 height 9
click at [421, 276] on p "CSI COMPLEMENTOS Y SUMINISTROS INDUSTRIALES SAS Directo" at bounding box center [513, 274] width 219 height 9
drag, startPoint x: 399, startPoint y: 270, endPoint x: 742, endPoint y: 277, distance: 343.2
click at [742, 277] on div "FILTRO VILEDON MX98 1/1 CSI COMPLEMENTOS Y SUMINISTROS INDUSTRIALES SAS Directo…" at bounding box center [608, 270] width 455 height 22
click at [612, 327] on div "SOL060704 Por cotizar 14896554 14 oct, 2025 4014390 | FILTRO VILEDON MX98 1/1 V…" at bounding box center [679, 287] width 734 height 444
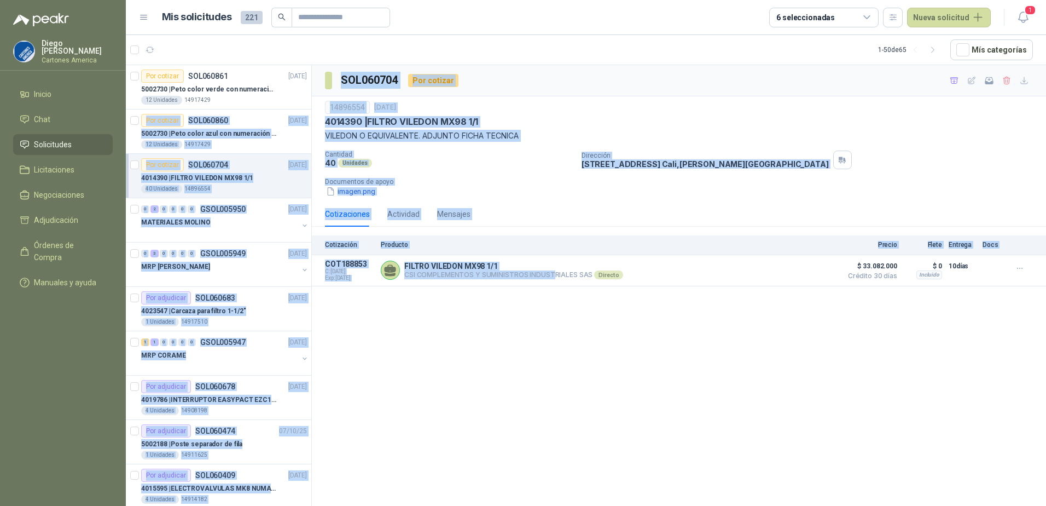
drag, startPoint x: 552, startPoint y: 319, endPoint x: 309, endPoint y: 105, distance: 324.2
click at [309, 105] on div "Por cotizar SOL060861 15/10/25 5002730 | Peto color verde con numeración de 3 a…" at bounding box center [586, 287] width 921 height 445
click at [478, 409] on div "SOL060704 Por cotizar 14896554 14 oct, 2025 4014390 | FILTRO VILEDON MX98 1/1 V…" at bounding box center [679, 287] width 734 height 444
click at [473, 217] on div "Cotizaciones Actividad Mensajes" at bounding box center [679, 213] width 708 height 25
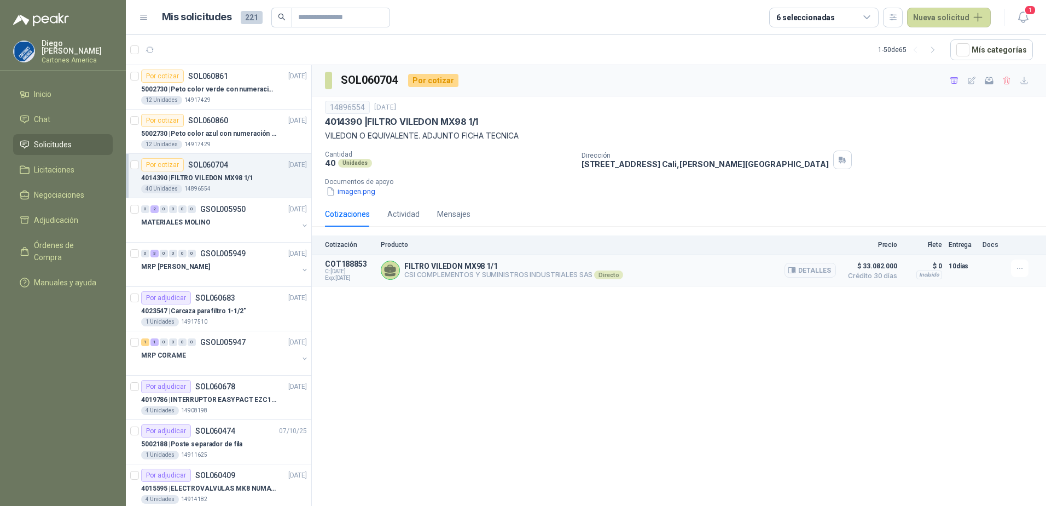
click at [423, 258] on article "COT188853 C: 15/10/2025 Exp: 25/10/2025 FILTRO VILEDON MX98 1/1 CSI COMPLEMENTO…" at bounding box center [679, 270] width 734 height 31
click at [423, 268] on p "FILTRO VILEDON MX98 1/1" at bounding box center [513, 266] width 219 height 9
click at [350, 274] on span "C: 15/10/2025" at bounding box center [349, 271] width 49 height 7
click at [343, 269] on span "C: 15/10/2025" at bounding box center [349, 271] width 49 height 7
drag, startPoint x: 325, startPoint y: 262, endPoint x: 373, endPoint y: 260, distance: 48.2
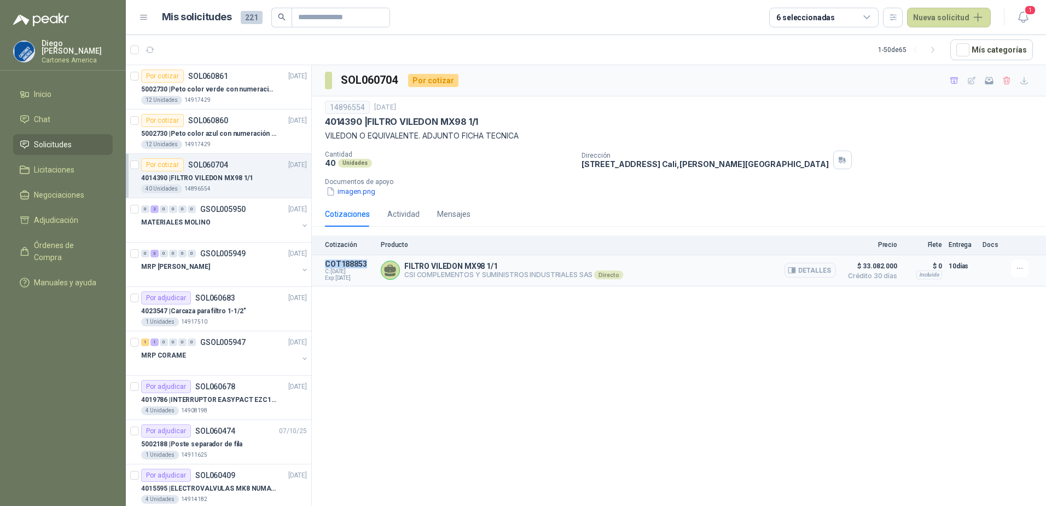
click at [373, 260] on article "COT188853 C: 15/10/2025 Exp: 25/10/2025 FILTRO VILEDON MX98 1/1 CSI COMPLEMENTO…" at bounding box center [679, 270] width 734 height 31
drag, startPoint x: 363, startPoint y: 281, endPoint x: 317, endPoint y: 274, distance: 46.5
click at [317, 274] on article "COT188853 C: 15/10/2025 Exp: 25/10/2025 FILTRO VILEDON MX98 1/1 CSI COMPLEMENTO…" at bounding box center [679, 270] width 734 height 31
drag, startPoint x: 317, startPoint y: 274, endPoint x: 358, endPoint y: 274, distance: 40.5
click at [358, 274] on span "C: 15/10/2025" at bounding box center [349, 271] width 49 height 7
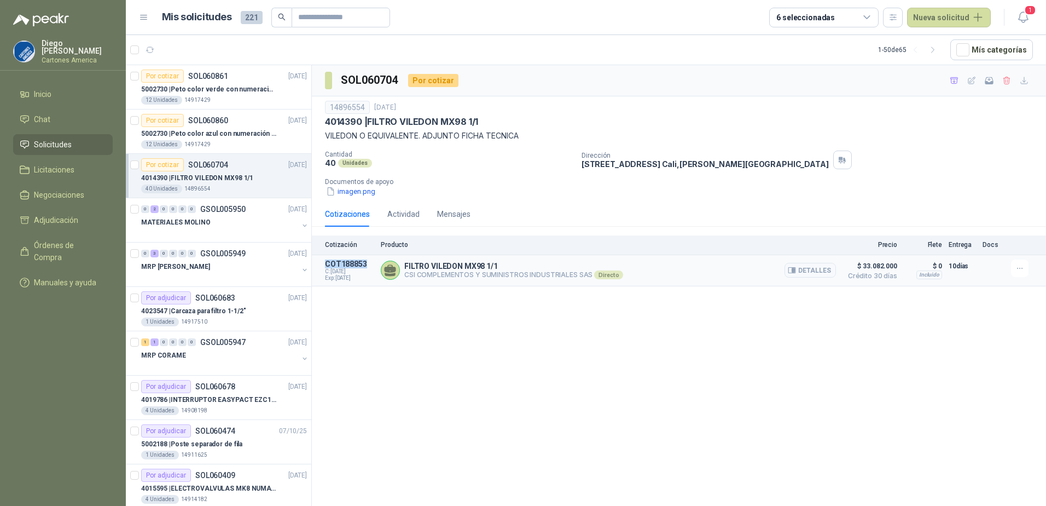
drag, startPoint x: 366, startPoint y: 276, endPoint x: 323, endPoint y: 270, distance: 43.0
click at [323, 270] on article "COT188853 C: 15/10/2025 Exp: 25/10/2025 FILTRO VILEDON MX98 1/1 CSI COMPLEMENTO…" at bounding box center [679, 270] width 734 height 31
drag, startPoint x: 323, startPoint y: 270, endPoint x: 335, endPoint y: 340, distance: 71.0
click at [335, 340] on div "SOL060704 Por cotizar 14896554 14 oct, 2025 4014390 | FILTRO VILEDON MX98 1/1 V…" at bounding box center [679, 287] width 734 height 444
click at [233, 134] on p "5002730 | Peto color azul con numeración de 3 al 15" at bounding box center [209, 134] width 136 height 10
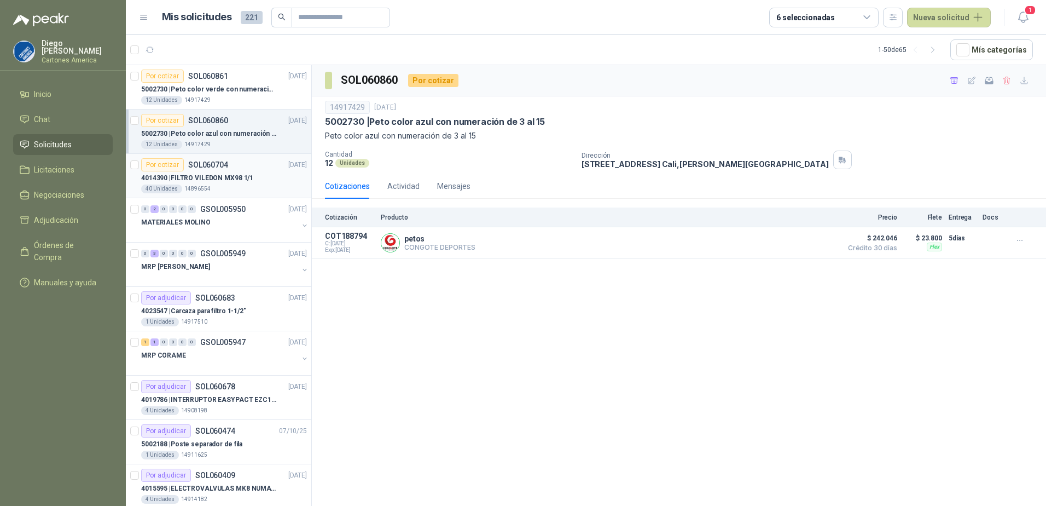
click at [227, 166] on div "Por cotizar SOL060704 14/10/25" at bounding box center [224, 164] width 166 height 13
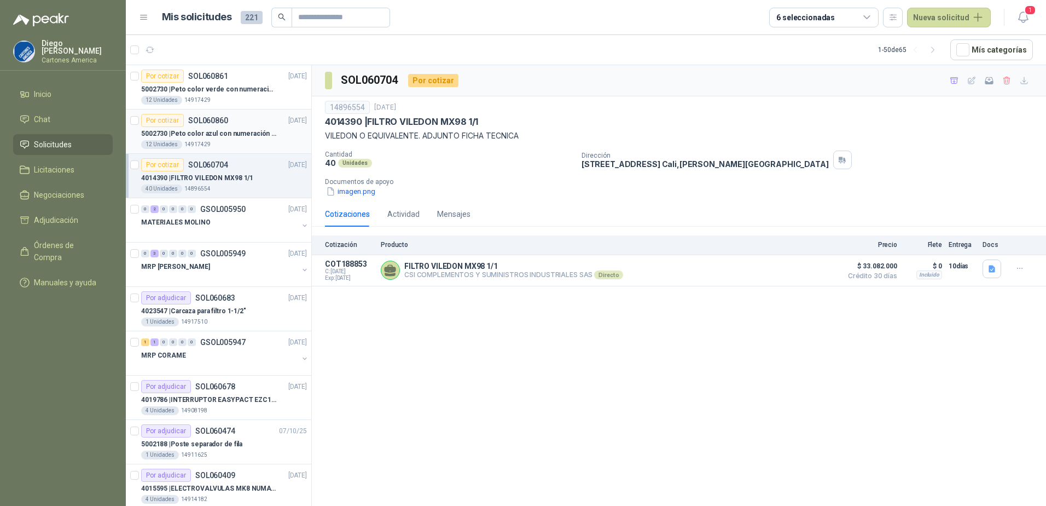
click at [250, 143] on div "12 Unidades 14917429" at bounding box center [224, 144] width 166 height 9
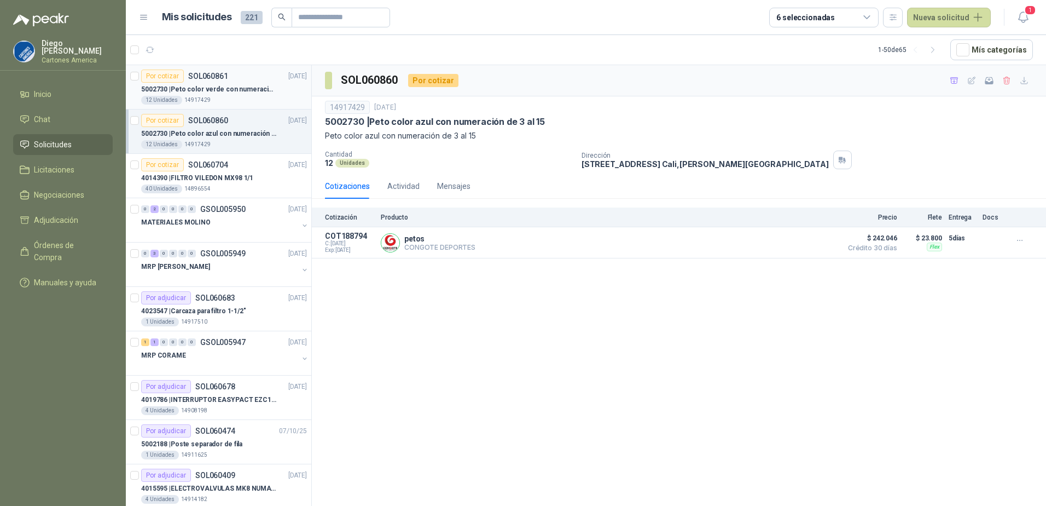
click at [187, 99] on p "14917429" at bounding box center [197, 100] width 26 height 9
click at [194, 112] on article "Por cotizar SOL060860 [DATE] 5002730 | Peto color azul con numeración de 3 al 1…" at bounding box center [219, 131] width 186 height 44
click at [267, 187] on div "40 Unidades 14896554" at bounding box center [224, 188] width 166 height 9
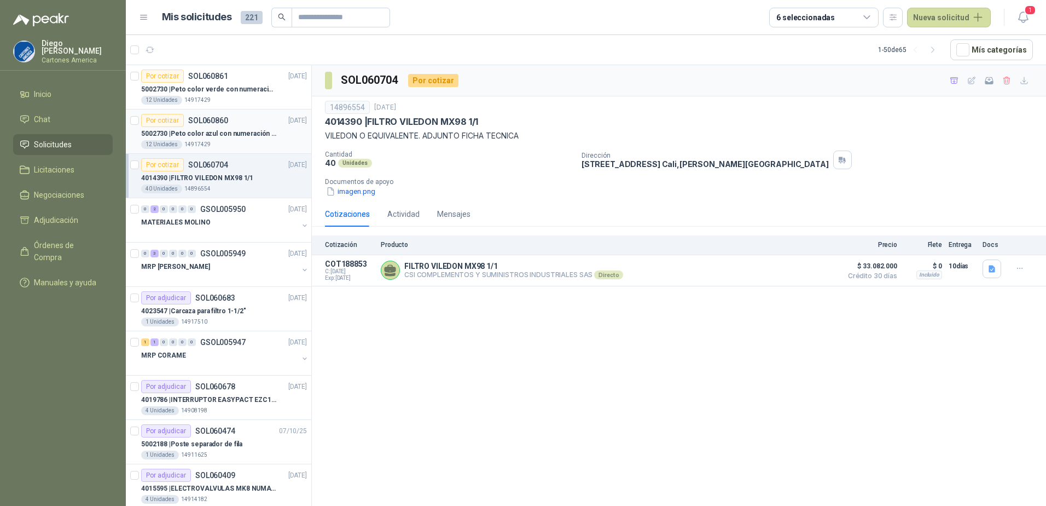
click at [224, 129] on p "5002730 | Peto color azul con numeración de 3 al 15" at bounding box center [209, 134] width 136 height 10
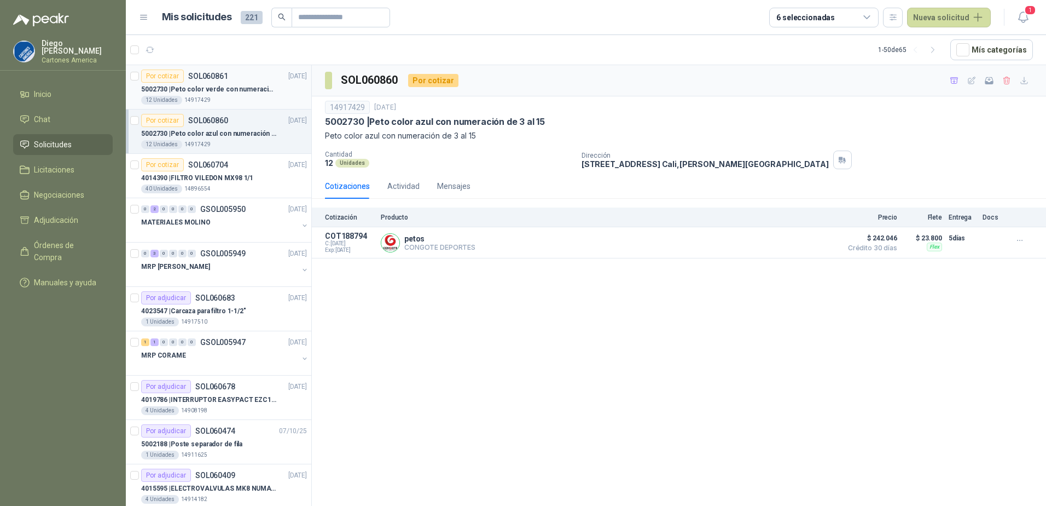
click at [261, 96] on div "12 Unidades 14917429" at bounding box center [224, 100] width 166 height 9
click at [500, 472] on div "SOL060861 Por cotizar 14917429 [DATE] 5002730 | Peto color verde con numeración…" at bounding box center [679, 287] width 734 height 444
click at [396, 319] on div "SOL060861 Por cotizar 14917429 [DATE] 5002730 | Peto color verde con numeración…" at bounding box center [679, 287] width 734 height 444
